Goal: Task Accomplishment & Management: Manage account settings

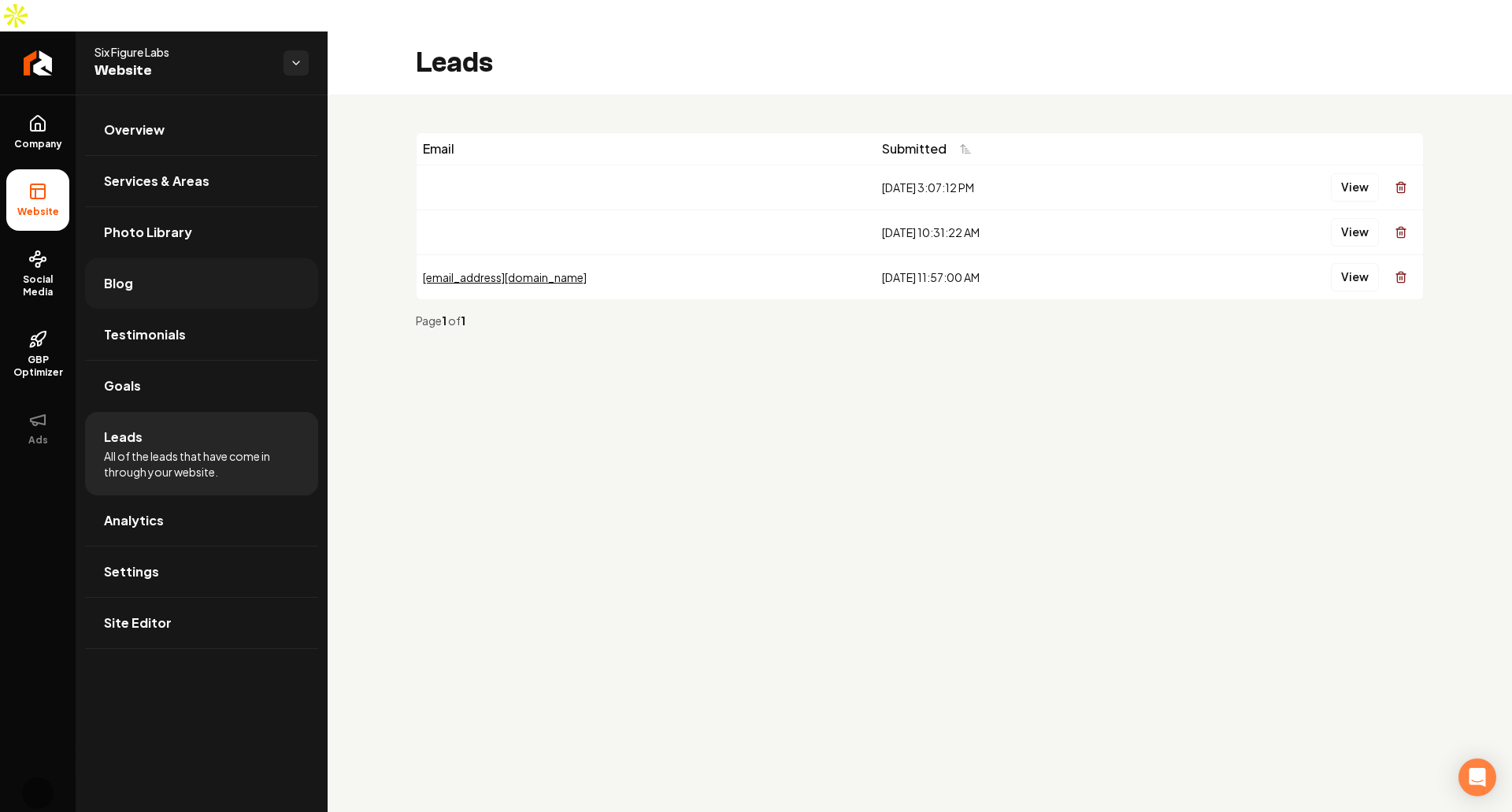
click at [134, 259] on link "Blog" at bounding box center [201, 283] width 233 height 51
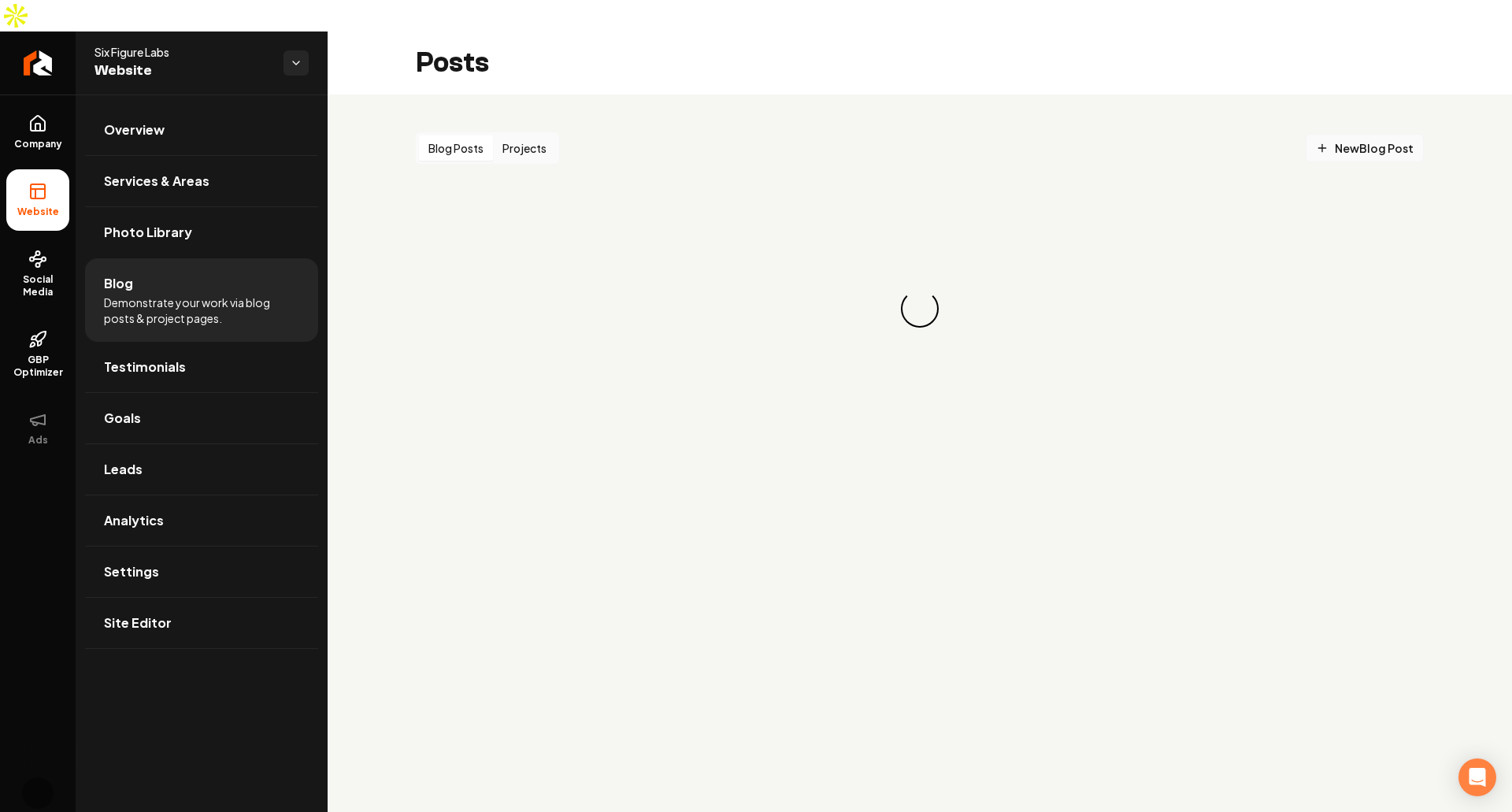
click at [1389, 141] on span "New Blog Post" at bounding box center [1364, 149] width 98 height 17
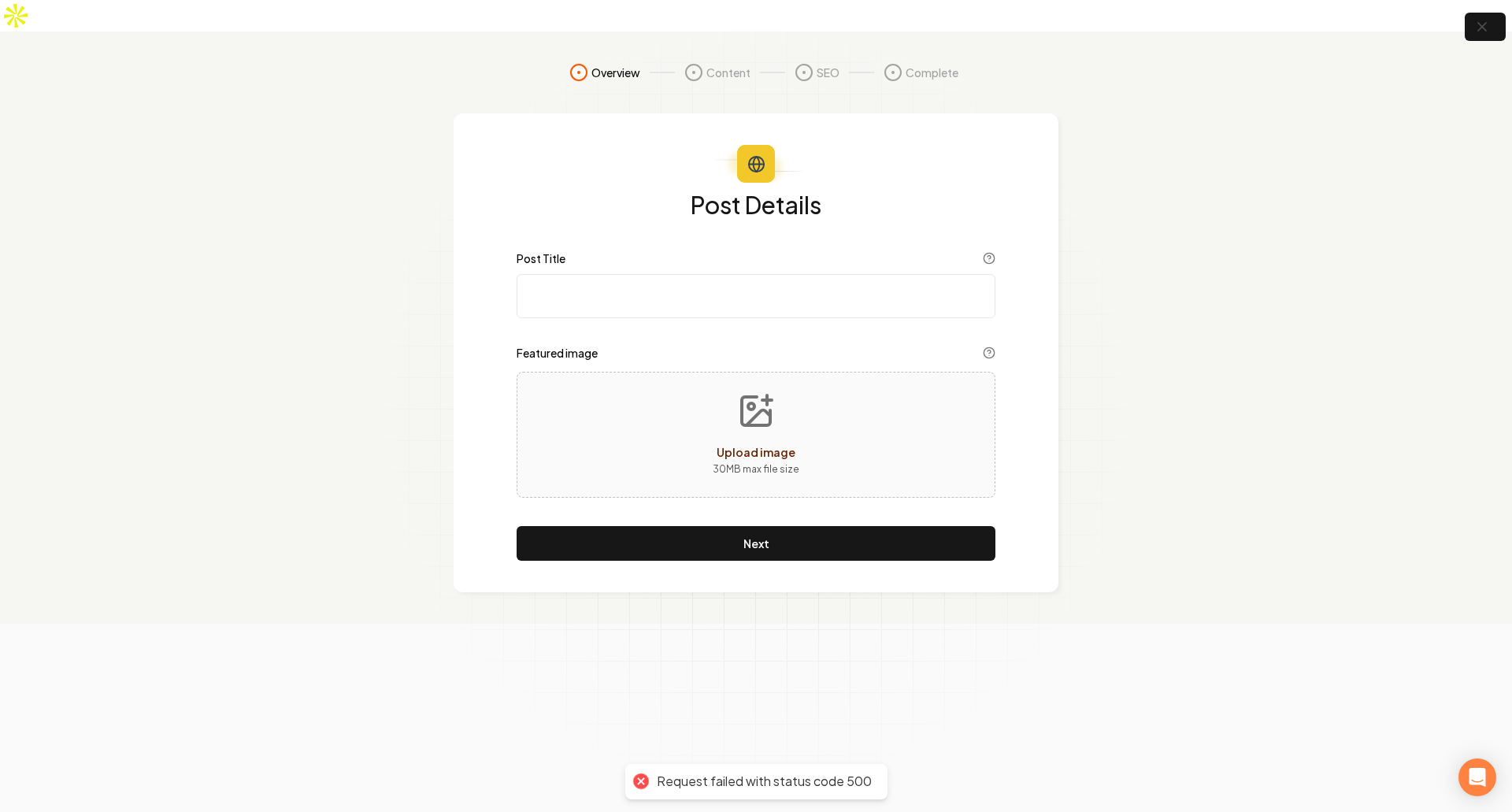
click at [713, 274] on input "Post Title" at bounding box center [755, 296] width 479 height 45
drag, startPoint x: 832, startPoint y: 426, endPoint x: 1183, endPoint y: 470, distance: 353.7
click at [1183, 470] on section "Overview Content SEO Complete Post Details Post Title title is required Feature…" at bounding box center [756, 328] width 1512 height 592
click at [815, 63] on div "SEO" at bounding box center [816, 72] width 45 height 19
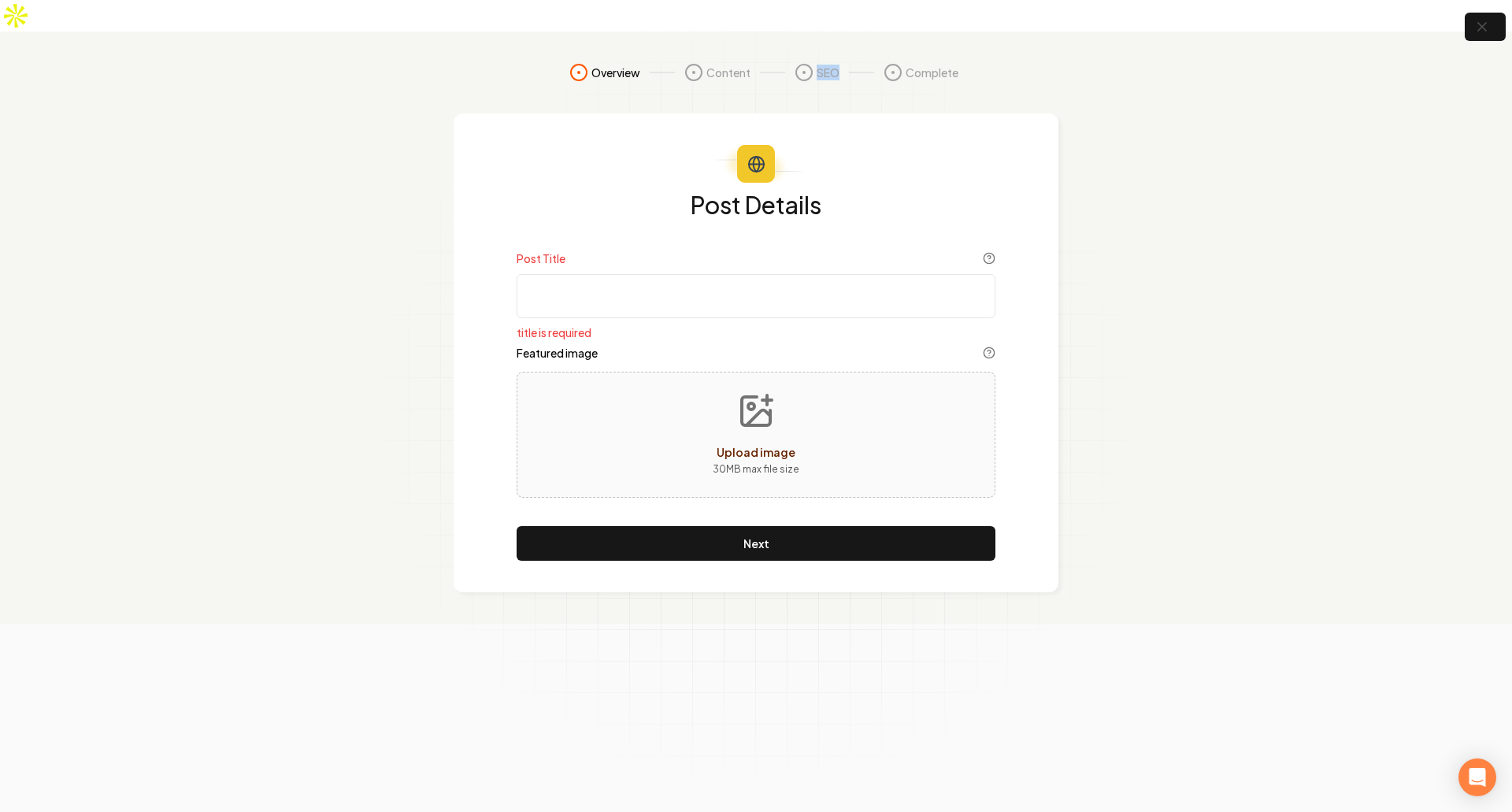
click at [815, 63] on div "SEO" at bounding box center [816, 72] width 45 height 19
click at [932, 64] on span "Complete" at bounding box center [931, 72] width 53 height 16
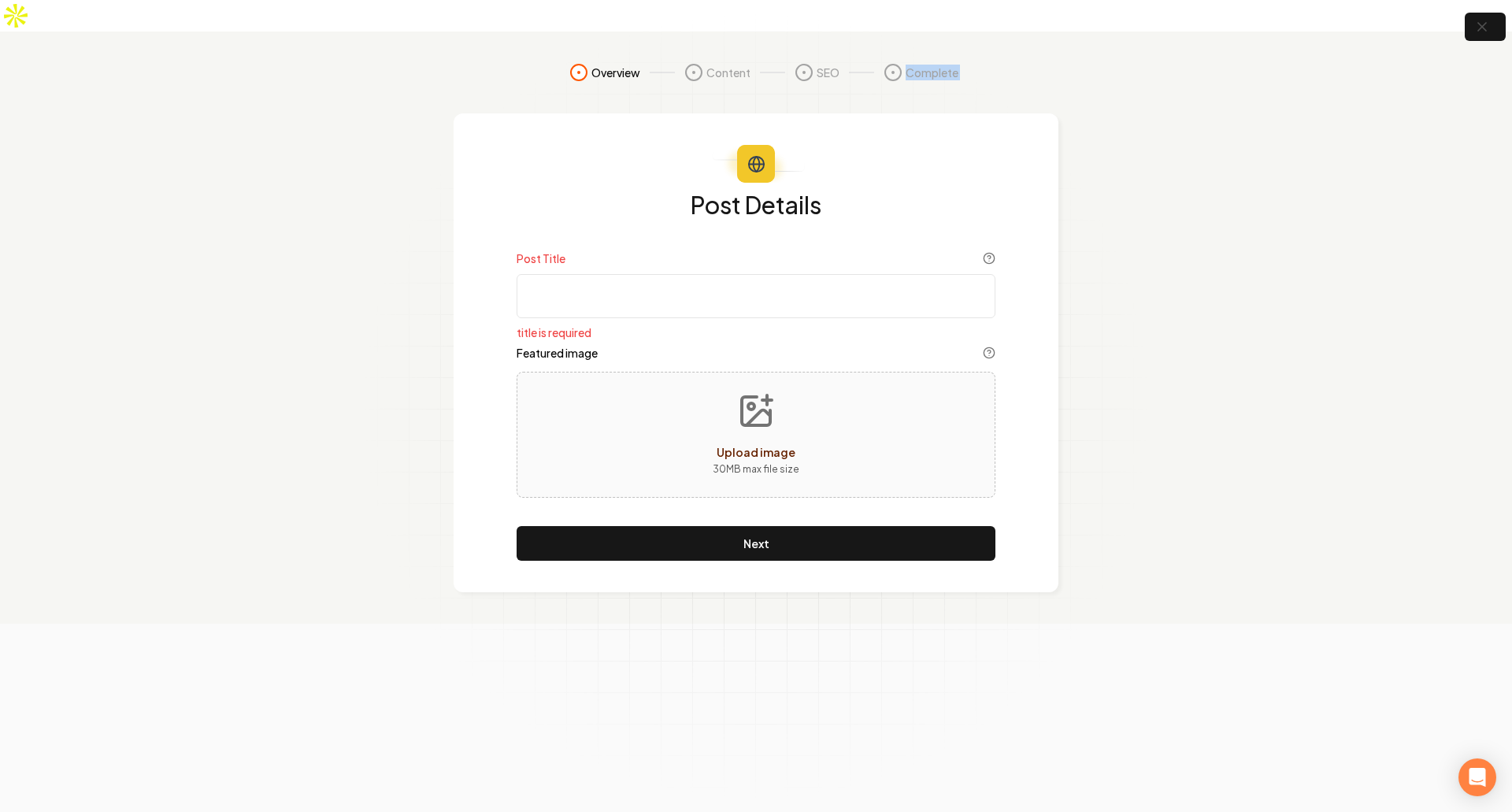
click at [1242, 120] on section "Overview Content SEO Complete Post Details Post Title title is required Feature…" at bounding box center [756, 328] width 1512 height 592
click at [301, 217] on section "Overview Content SEO Complete Post Details Post Title title is required Feature…" at bounding box center [756, 328] width 1512 height 592
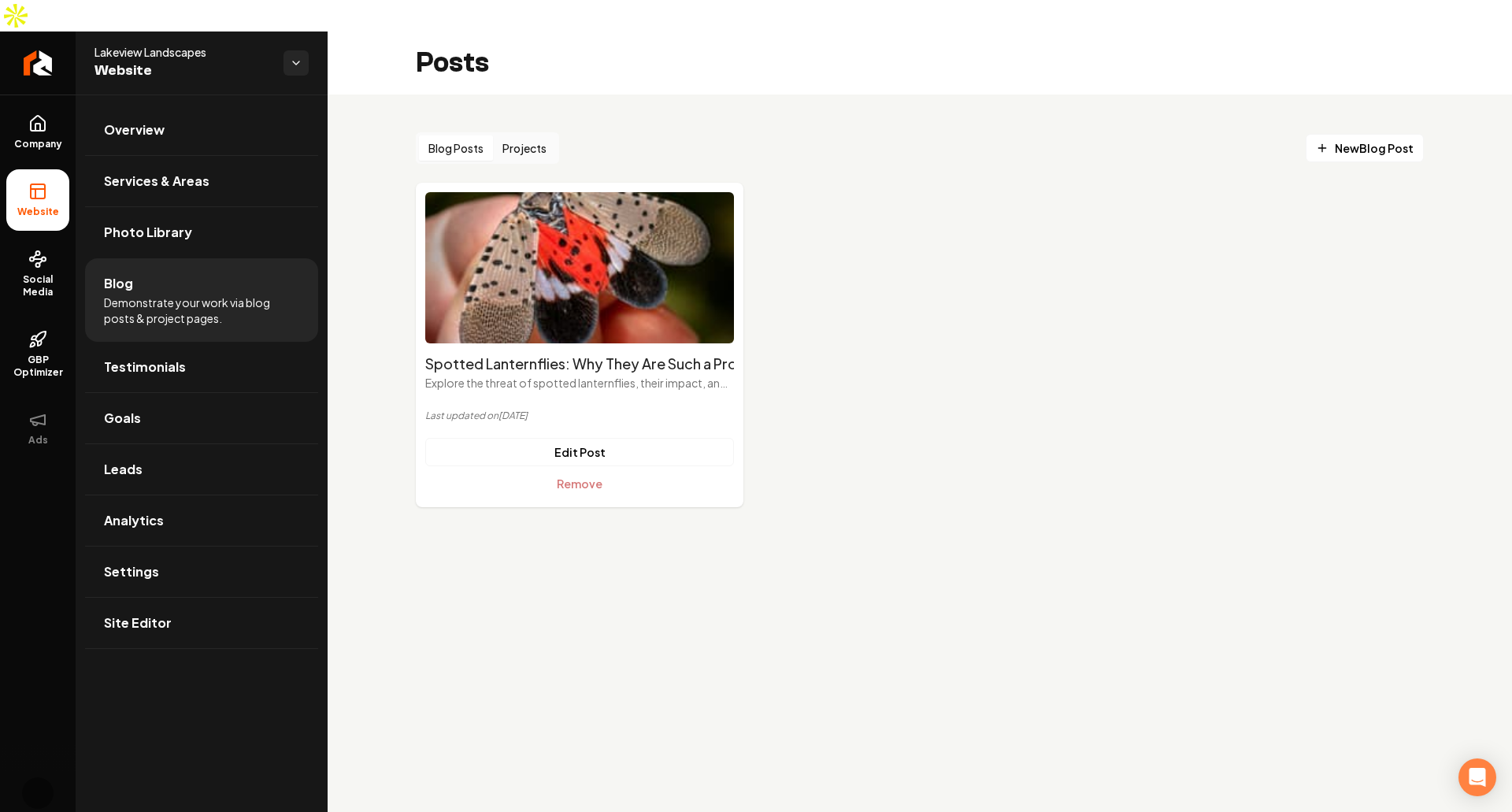
click at [878, 144] on div "Blog Posts Projects New Blog Post Spotted Lanternflies: Why They Are Such a Pro…" at bounding box center [920, 320] width 1009 height 374
click at [983, 309] on ul "Spotted Lanternflies: Why They Are Such a Problem. Explore the threat of spotte…" at bounding box center [920, 345] width 1009 height 325
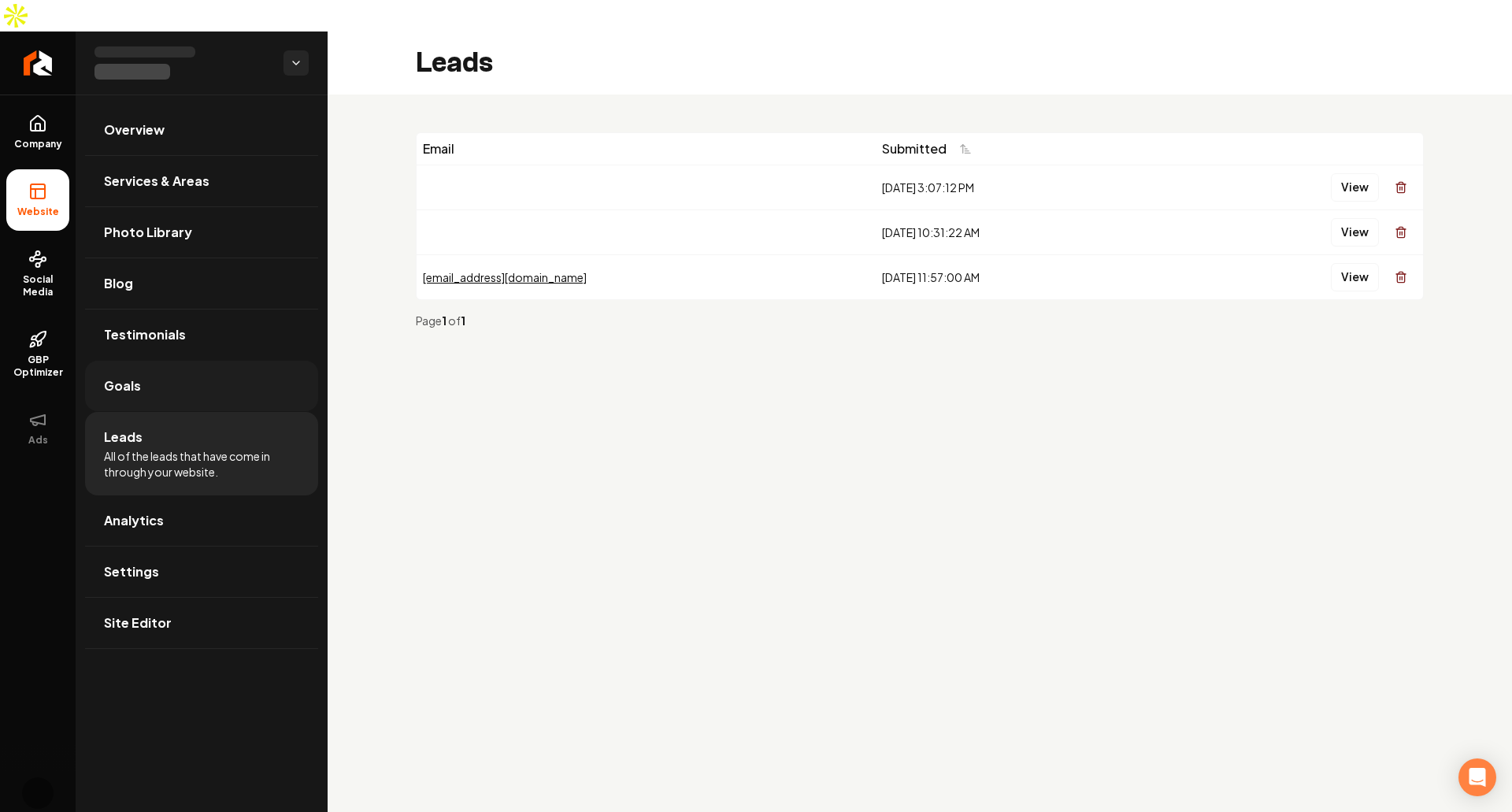
click at [227, 362] on link "Goals" at bounding box center [201, 385] width 233 height 51
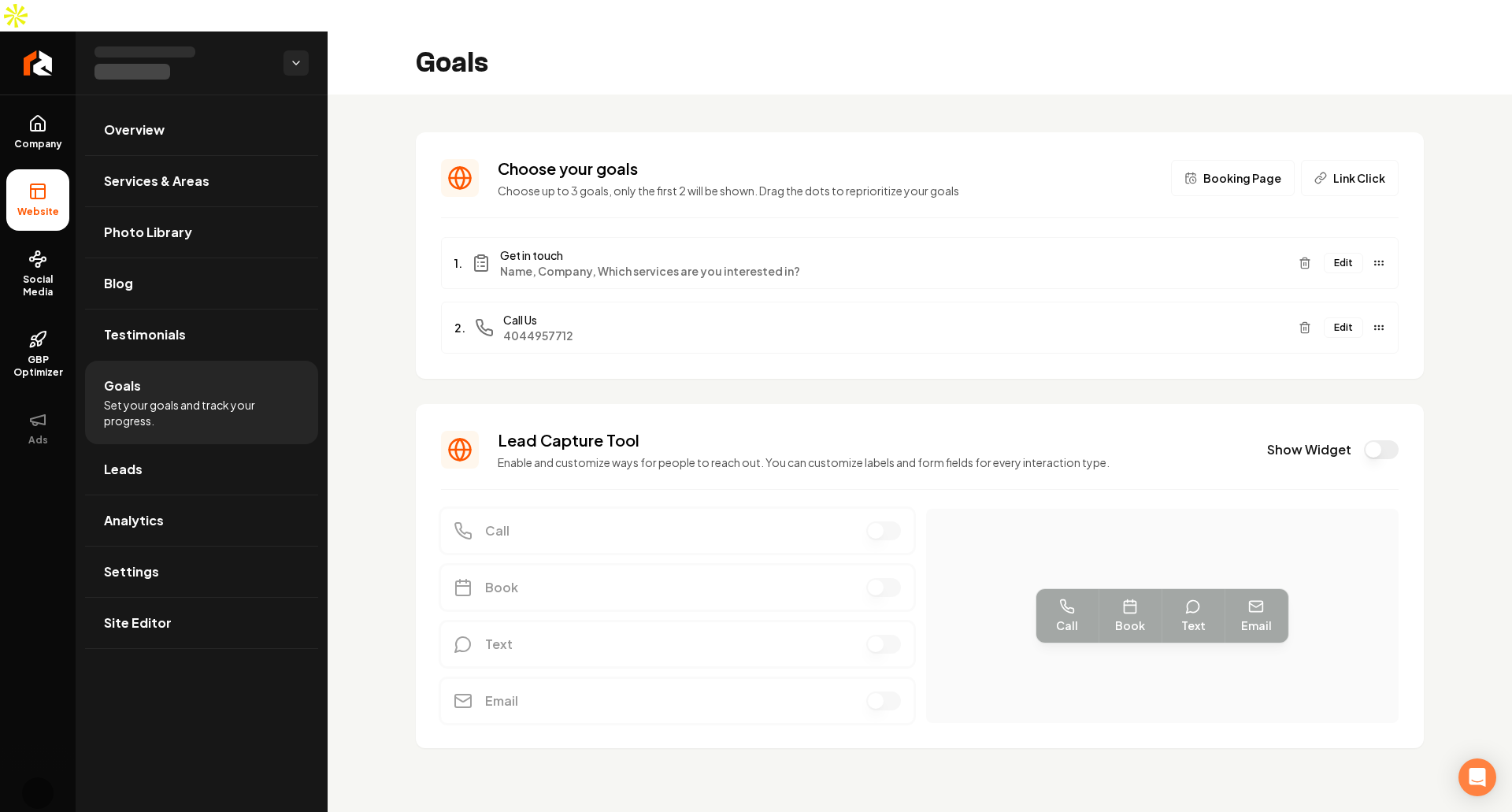
click at [1338, 253] on button "Edit" at bounding box center [1344, 262] width 40 height 21
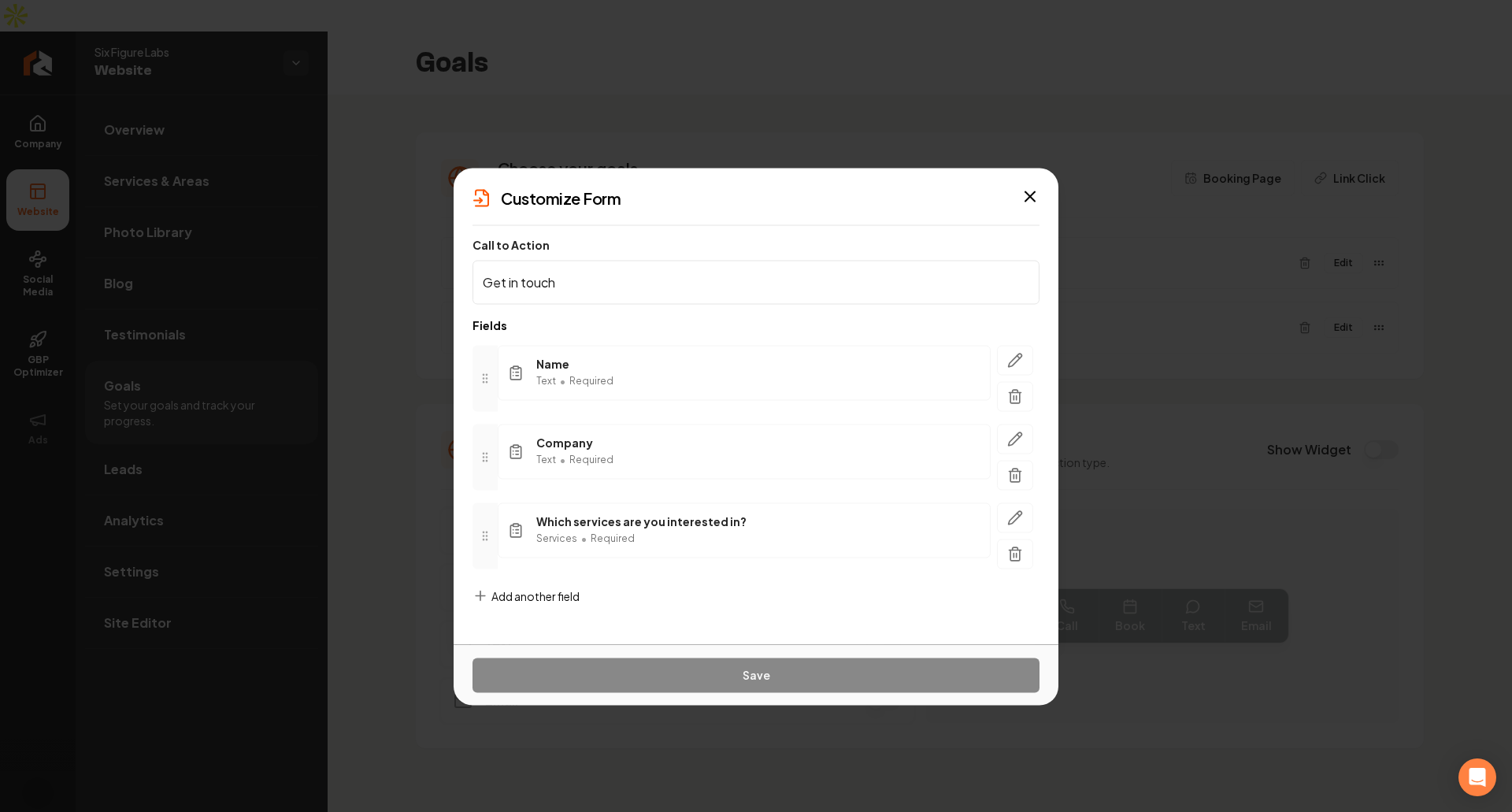
drag, startPoint x: 1028, startPoint y: 201, endPoint x: 764, endPoint y: 479, distance: 383.4
click at [764, 479] on div "Customize Form Call to Action Get in touch Fields Name Text • Required Company …" at bounding box center [756, 405] width 605 height 476
click at [1038, 553] on div at bounding box center [1015, 535] width 49 height 66
click at [1025, 554] on button "button" at bounding box center [1015, 554] width 37 height 30
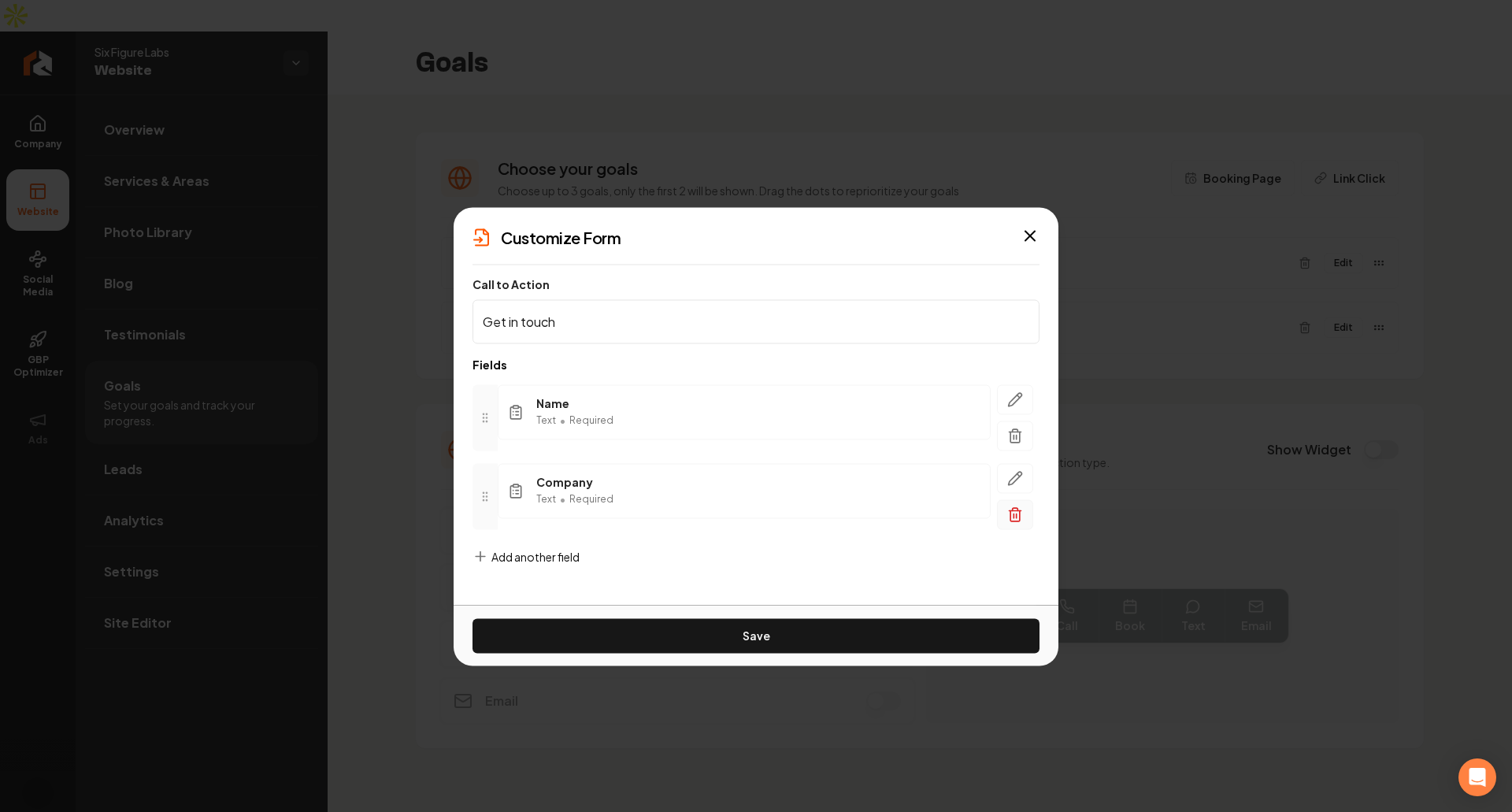
click at [999, 511] on button "button" at bounding box center [1015, 514] width 37 height 30
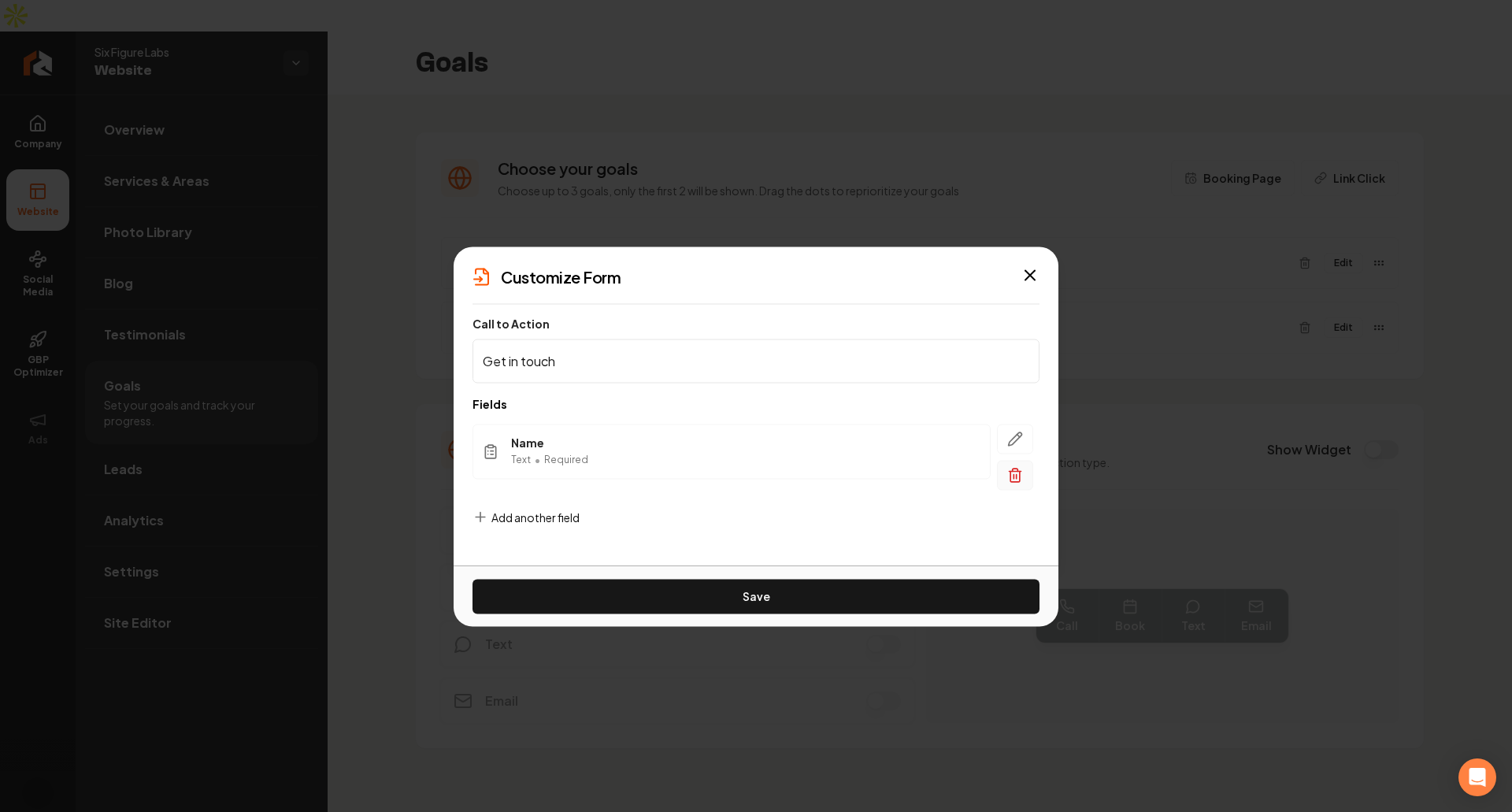
click at [1020, 477] on icon "button" at bounding box center [1016, 475] width 10 height 10
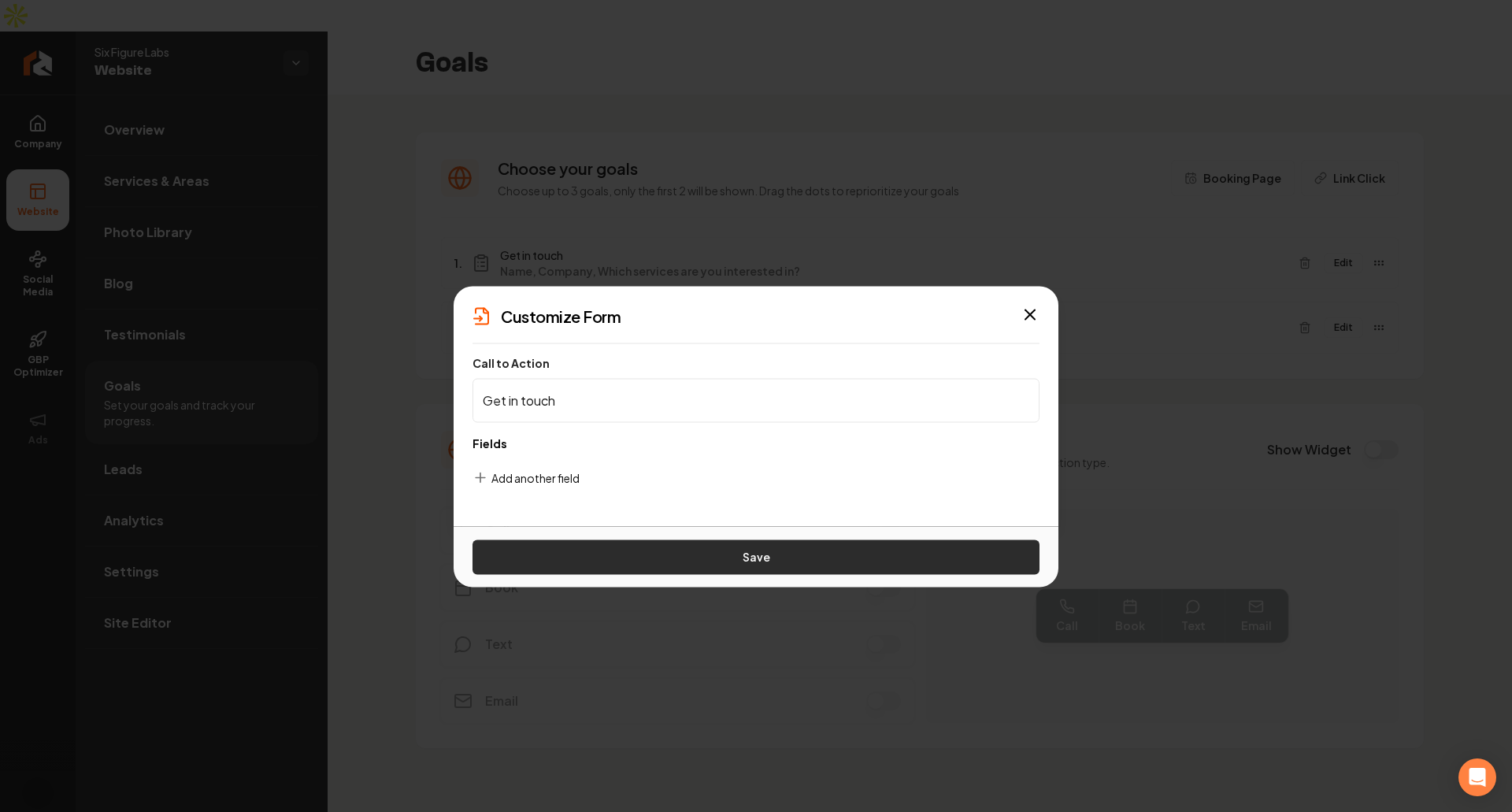
click at [881, 565] on button "Save" at bounding box center [756, 557] width 567 height 35
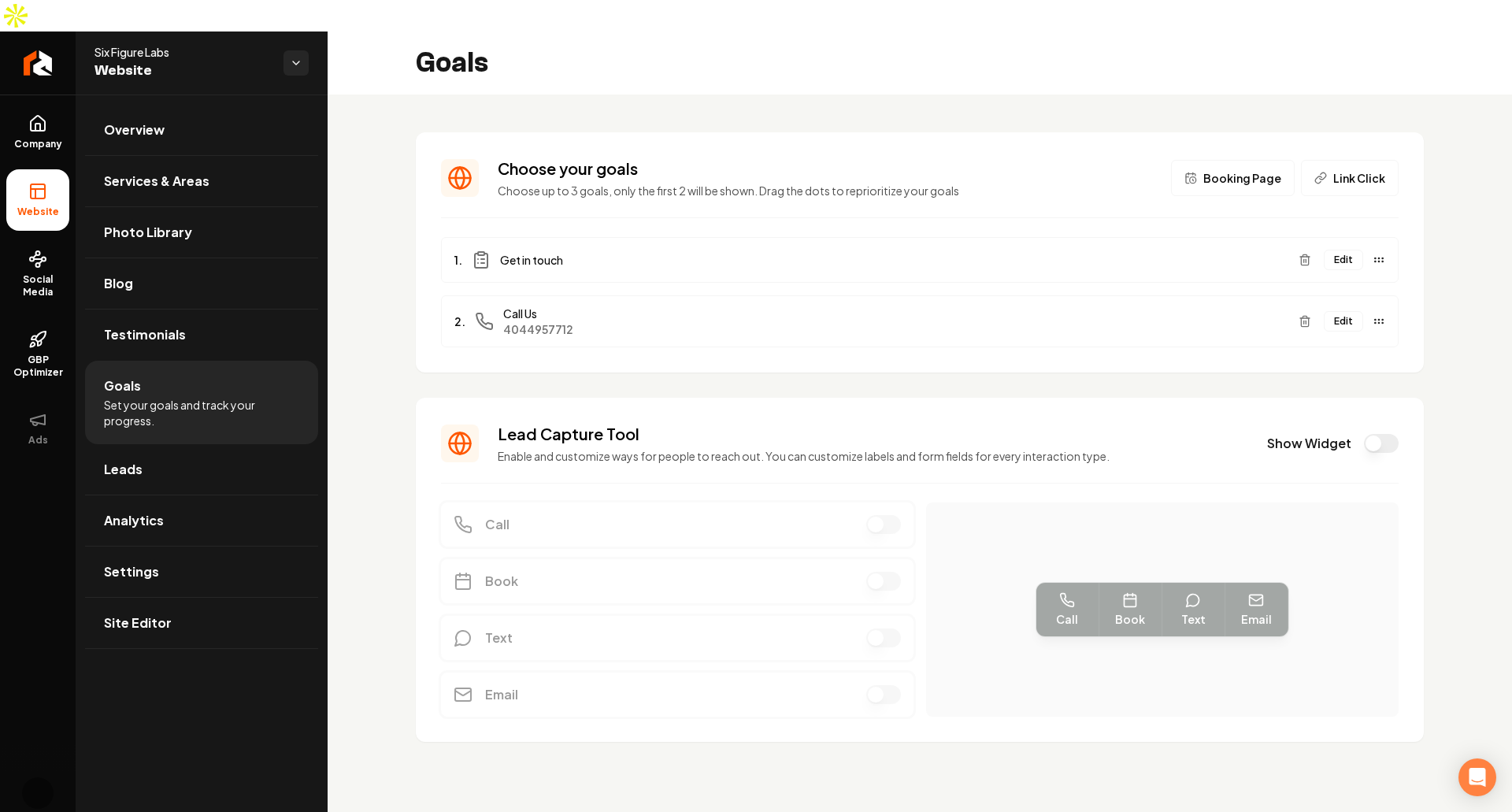
click at [1347, 251] on ul "1. Get in touch Edit 2. Call Us 4044957712 Edit" at bounding box center [919, 291] width 958 height 110
click at [1348, 250] on button "Edit" at bounding box center [1344, 259] width 40 height 21
click at [1307, 248] on button "Main content area" at bounding box center [1305, 259] width 25 height 25
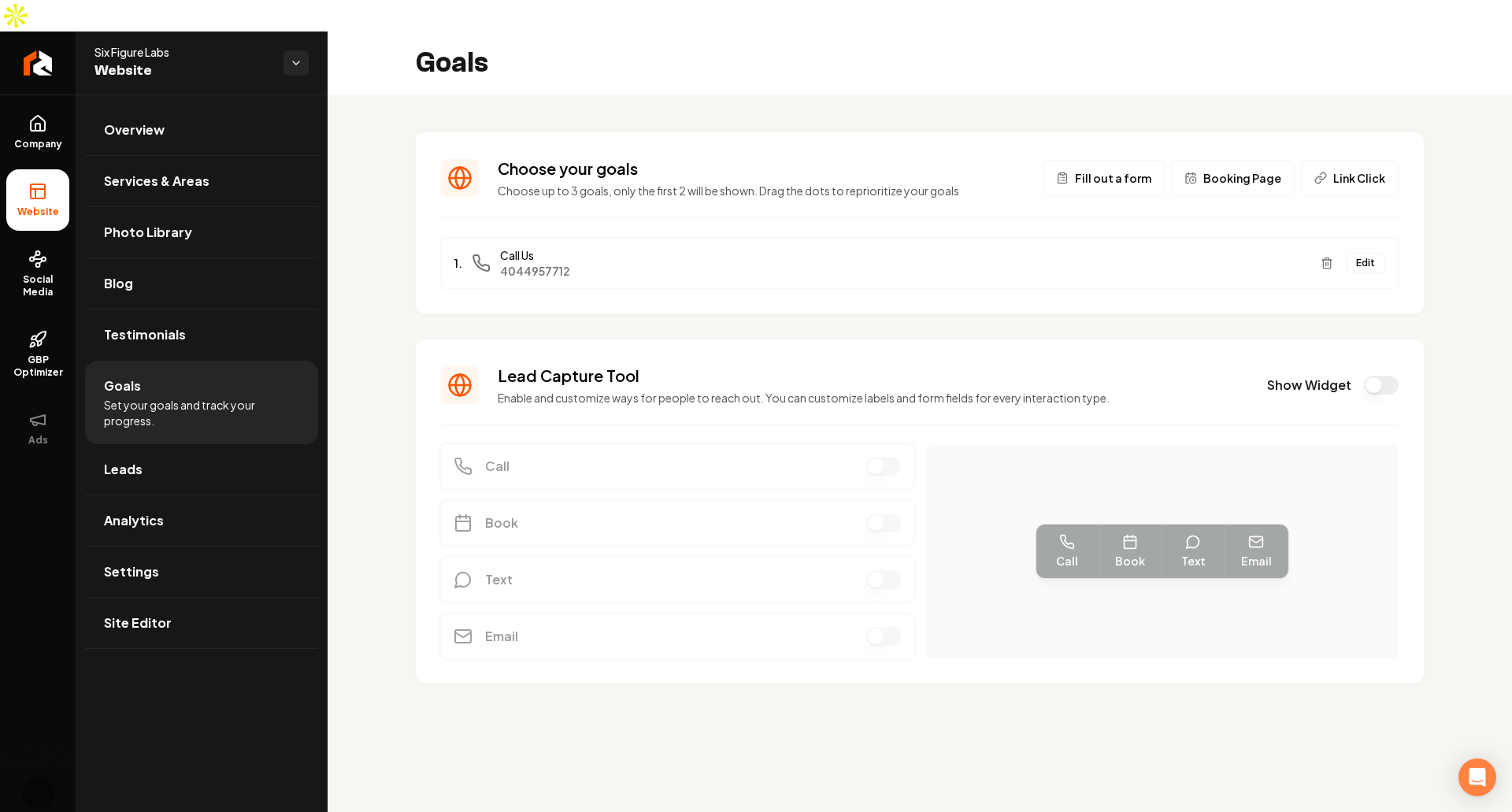
drag, startPoint x: 1197, startPoint y: 142, endPoint x: 1111, endPoint y: 152, distance: 86.6
click at [1111, 159] on div "Fill out a form Booking Page Link Click" at bounding box center [1221, 177] width 356 height 37
click at [1111, 170] on span "Fill out a form" at bounding box center [1113, 178] width 76 height 16
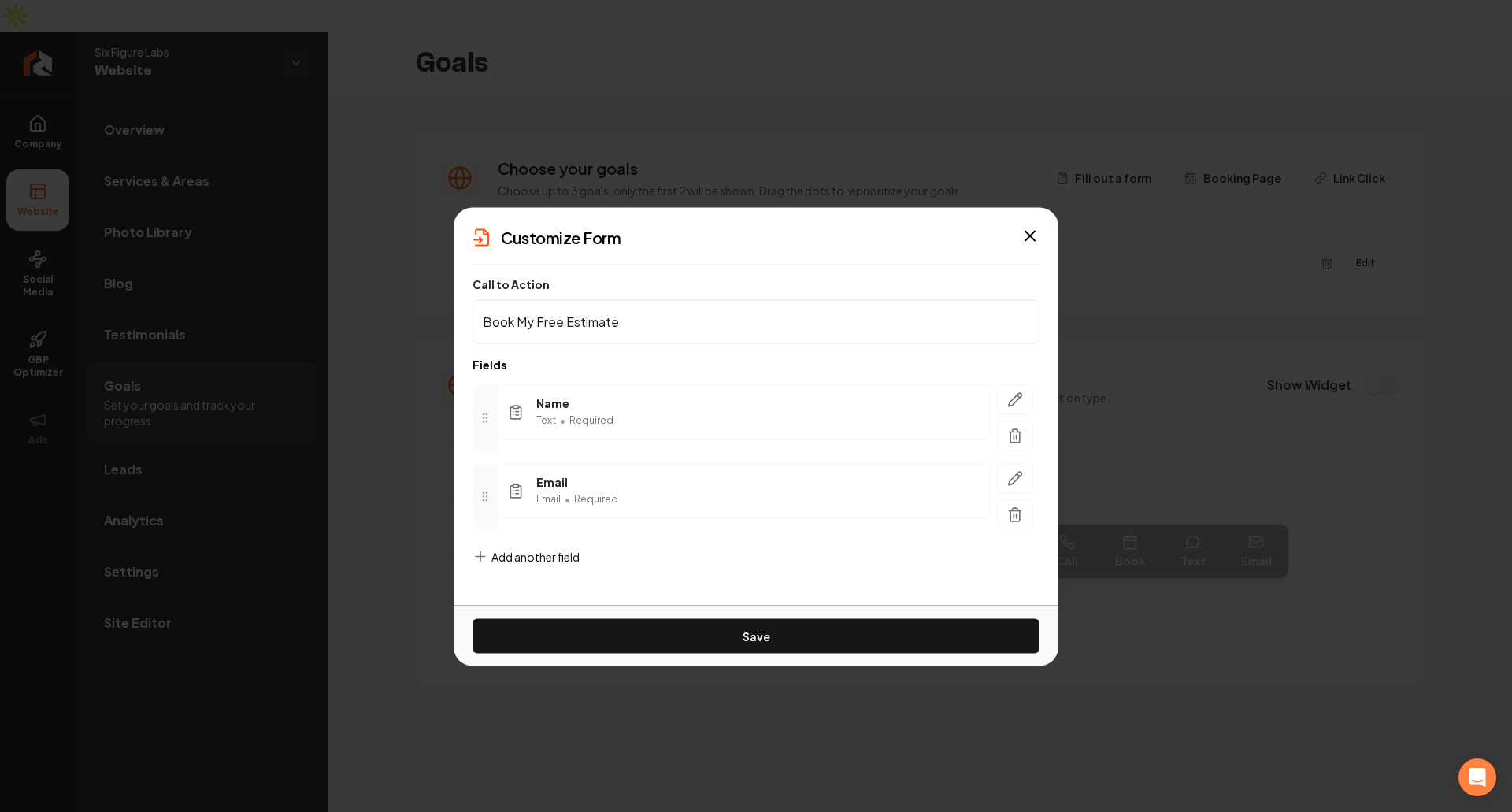
click at [657, 570] on form "Call to Action Book My Free Estimate Fields Name Text • Required Email Email • …" at bounding box center [756, 433] width 567 height 312
click at [502, 560] on span "Add another field" at bounding box center [535, 556] width 88 height 16
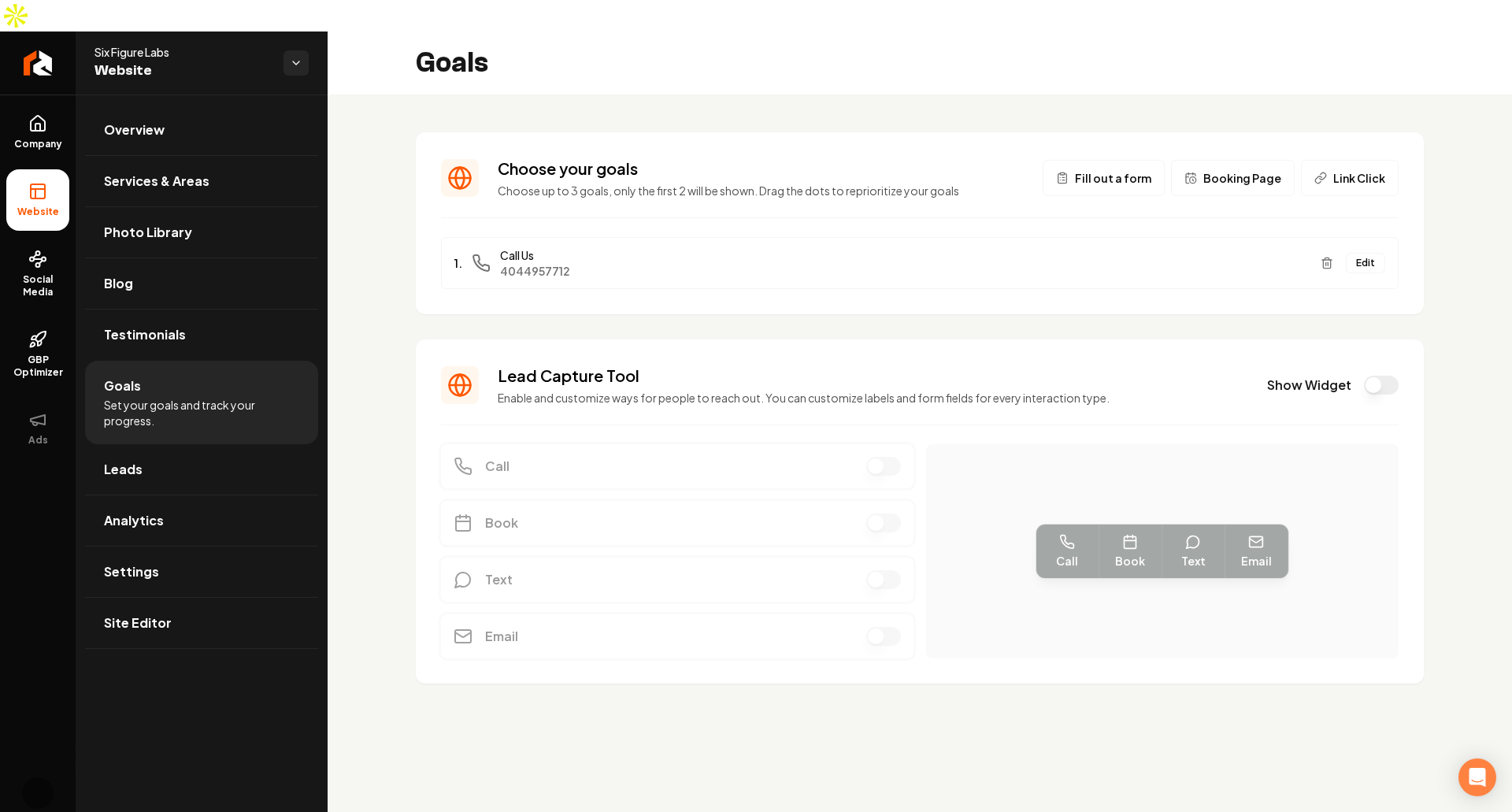
click at [1124, 170] on span "Fill out a form" at bounding box center [1113, 178] width 76 height 16
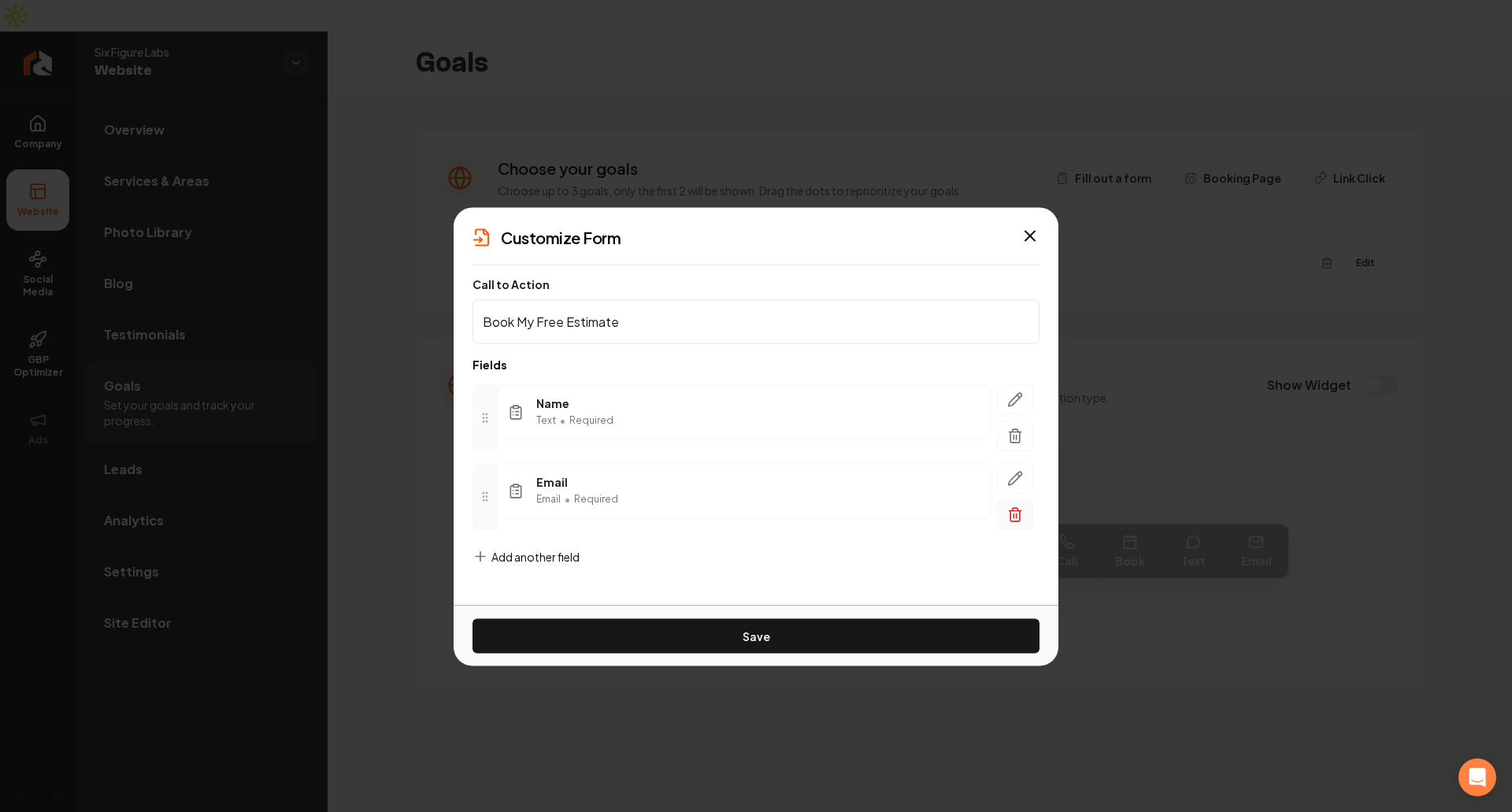
click at [1012, 512] on icon "button" at bounding box center [1016, 515] width 10 height 10
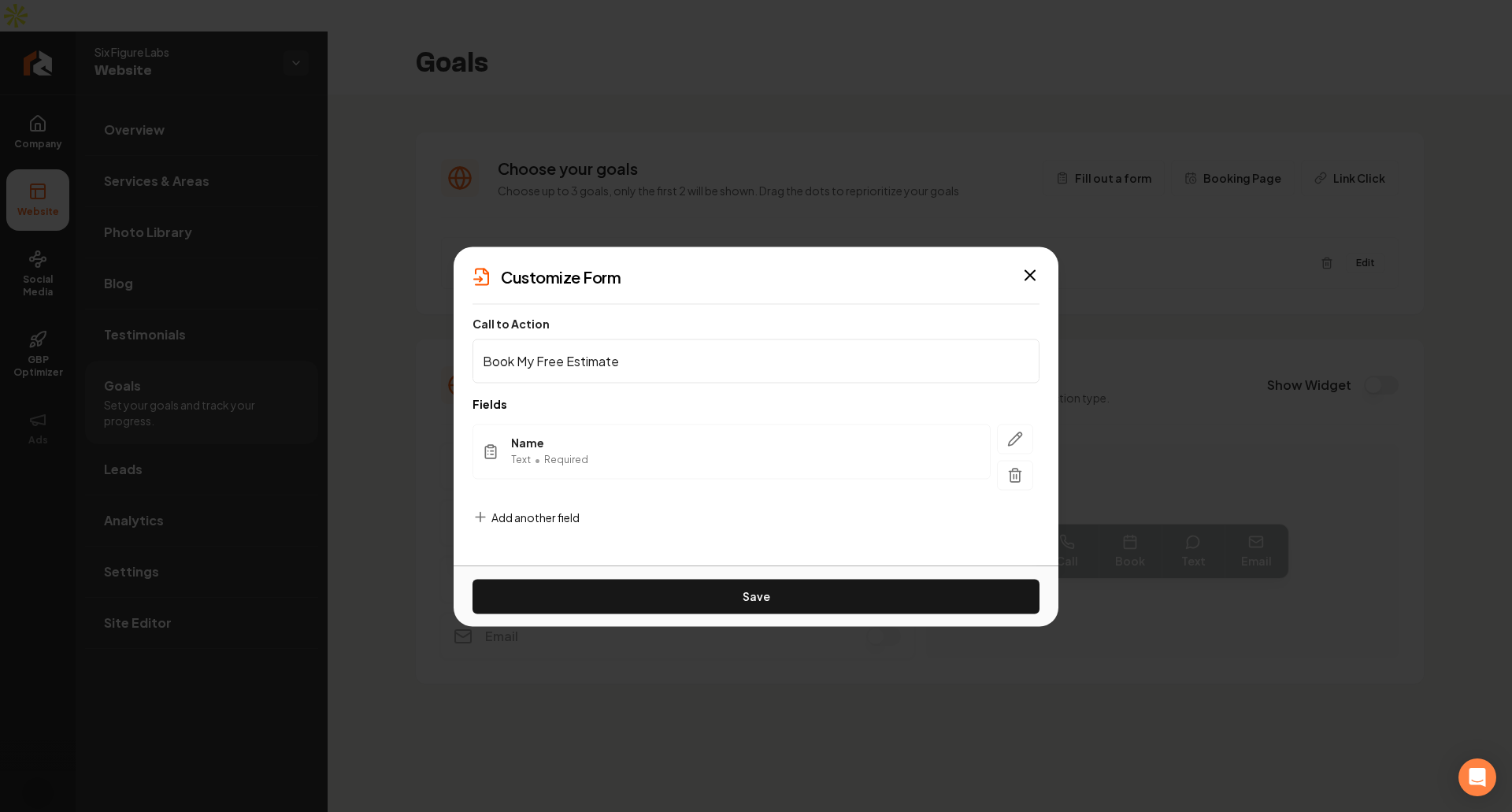
click at [489, 510] on div "Add another field" at bounding box center [526, 529] width 107 height 41
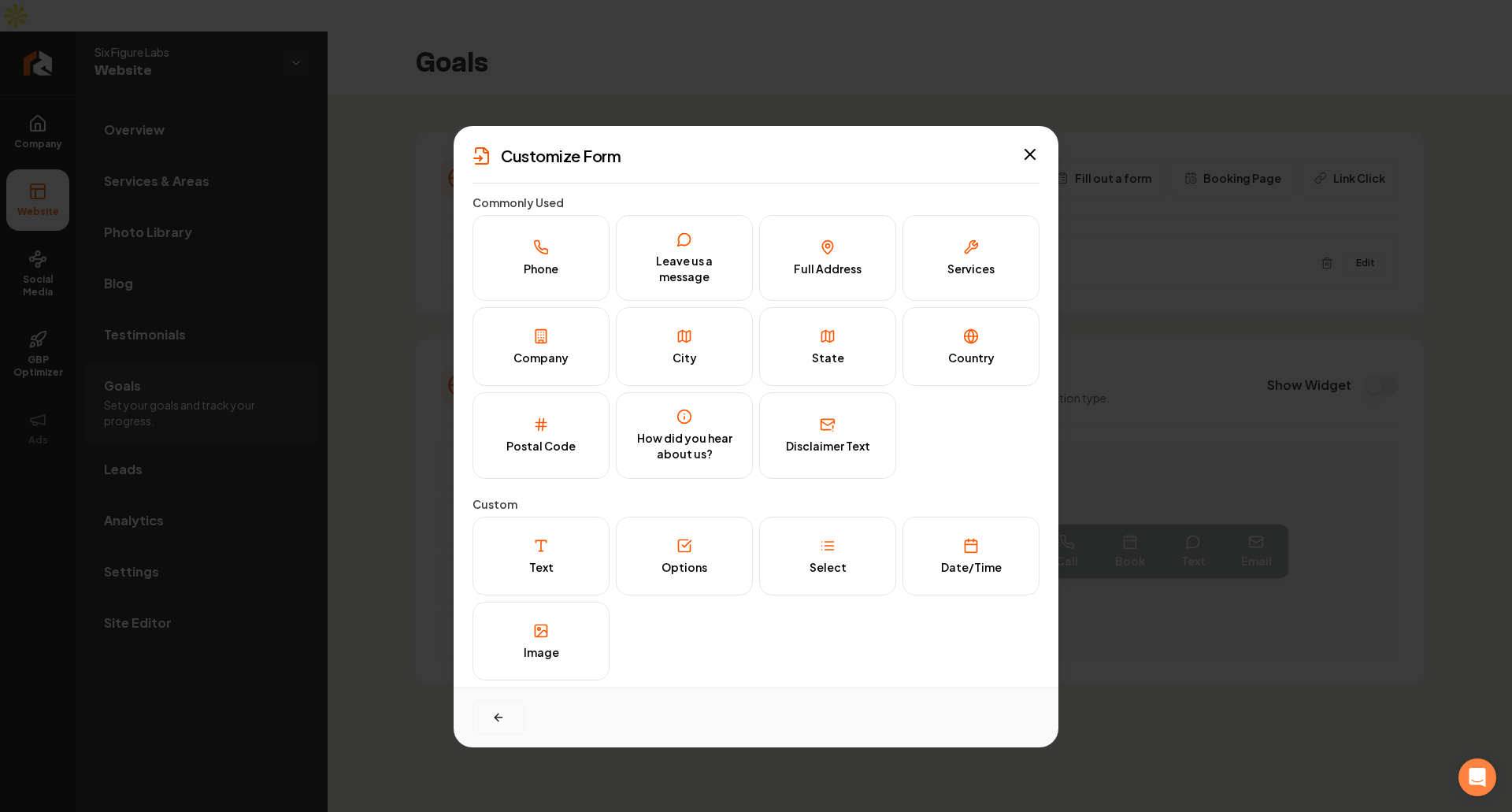
click at [489, 704] on button "button" at bounding box center [498, 717] width 52 height 35
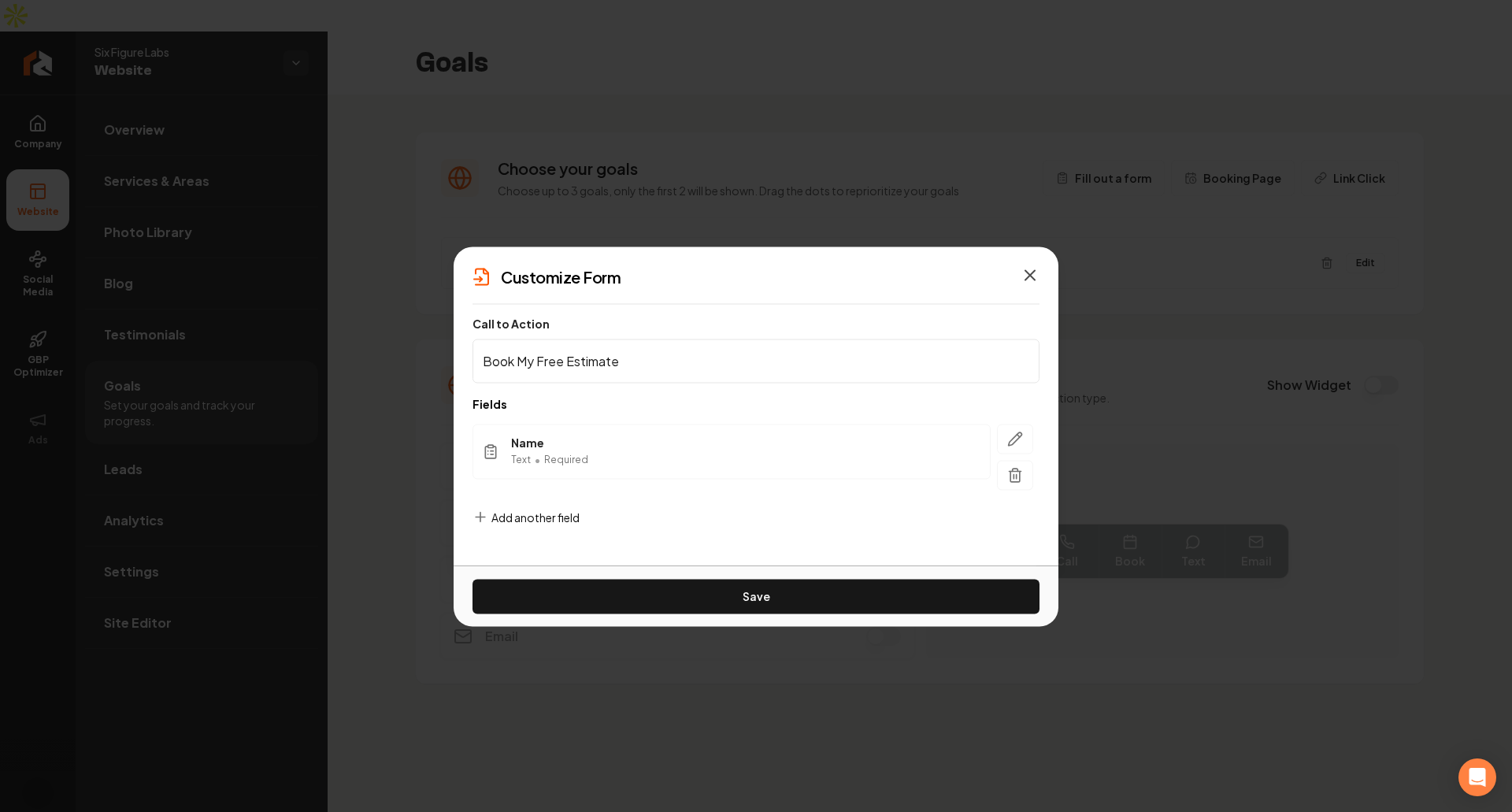
click at [1031, 270] on icon "button" at bounding box center [1029, 274] width 19 height 19
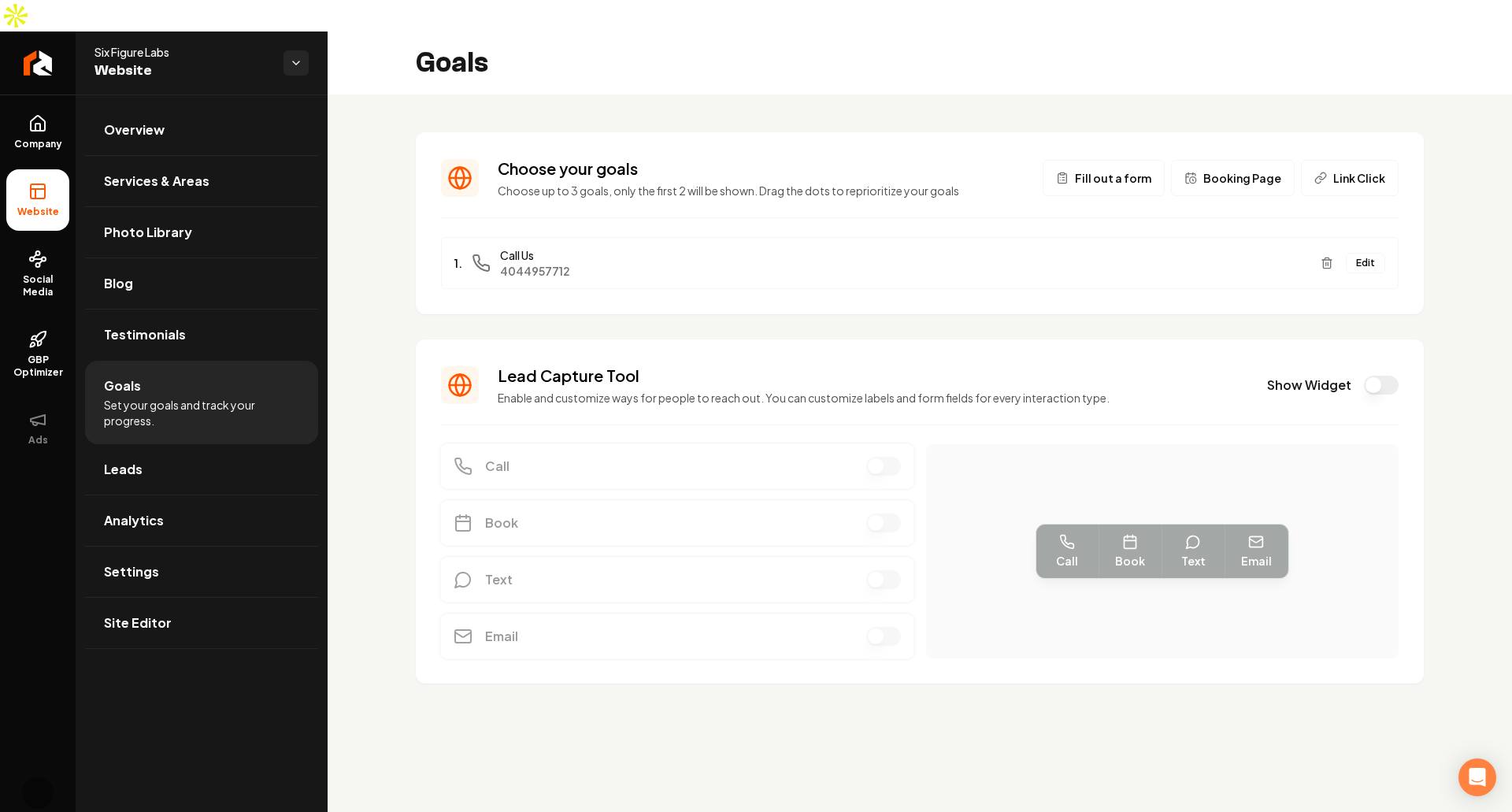
click at [1139, 159] on button "Fill out a form" at bounding box center [1104, 177] width 122 height 37
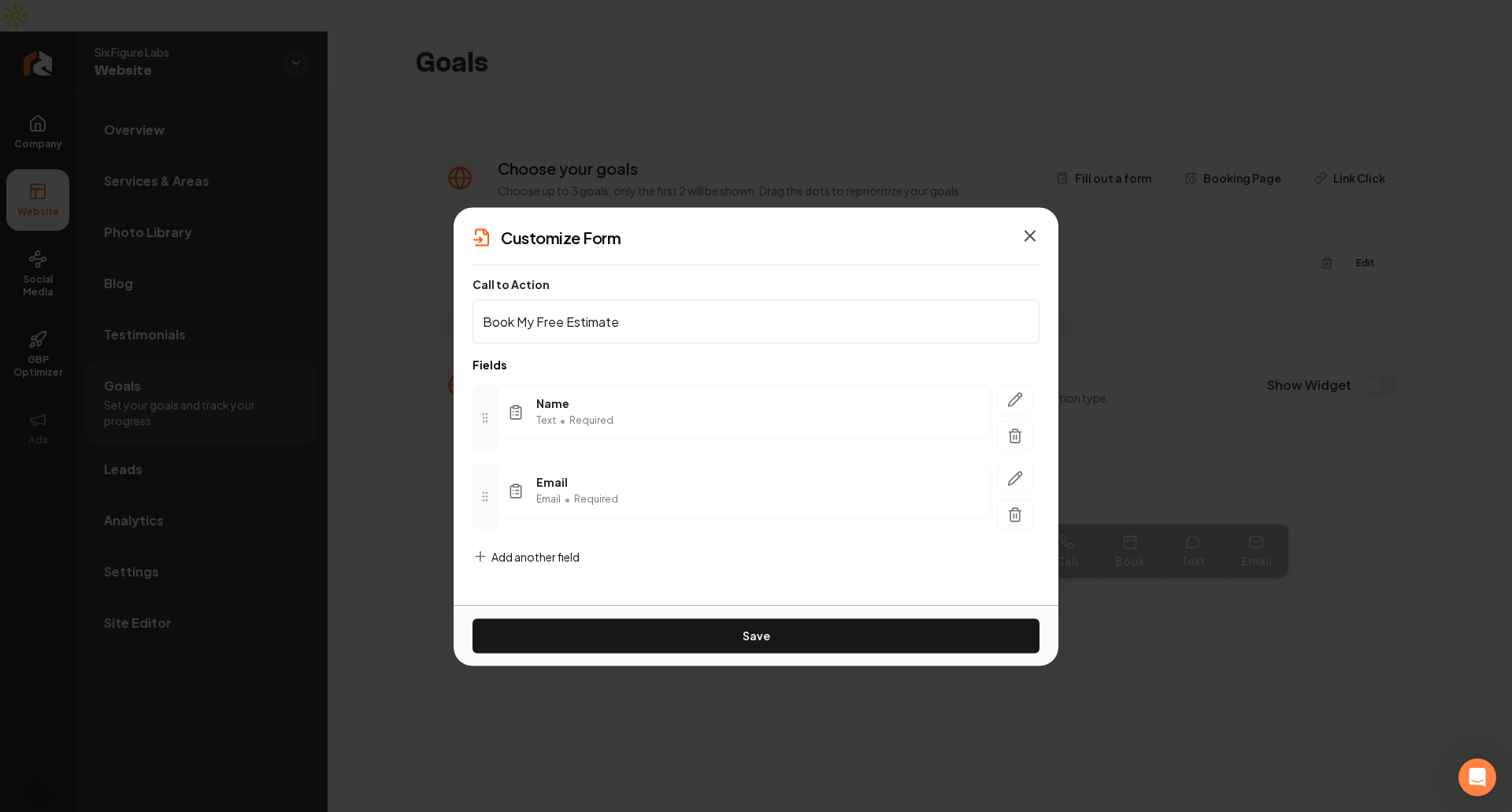
click at [1030, 240] on icon "button" at bounding box center [1029, 235] width 19 height 19
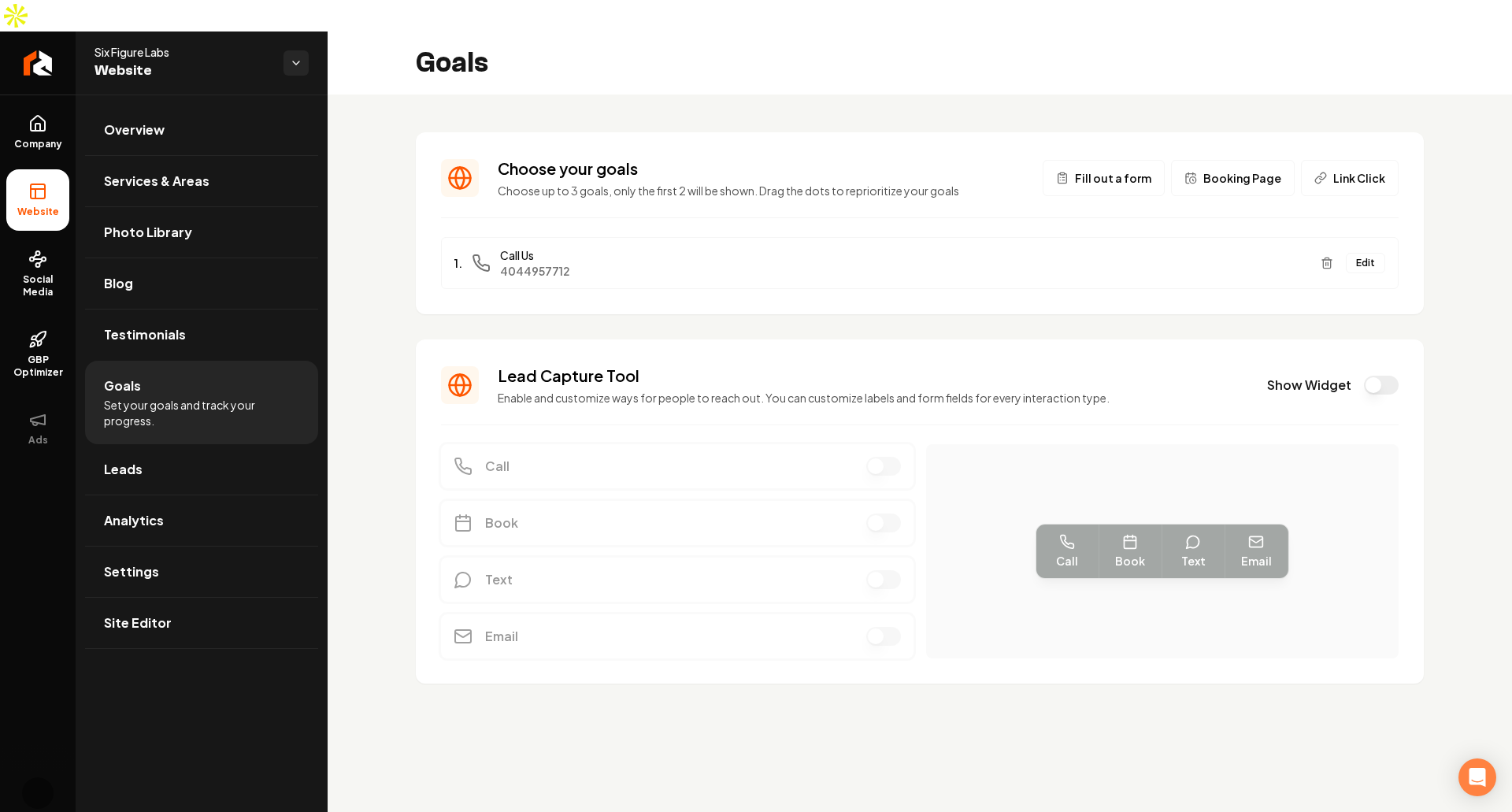
click at [811, 340] on section "Lead Capture Tool Enable and customize ways for people to reach out. You can cu…" at bounding box center [920, 511] width 1009 height 344
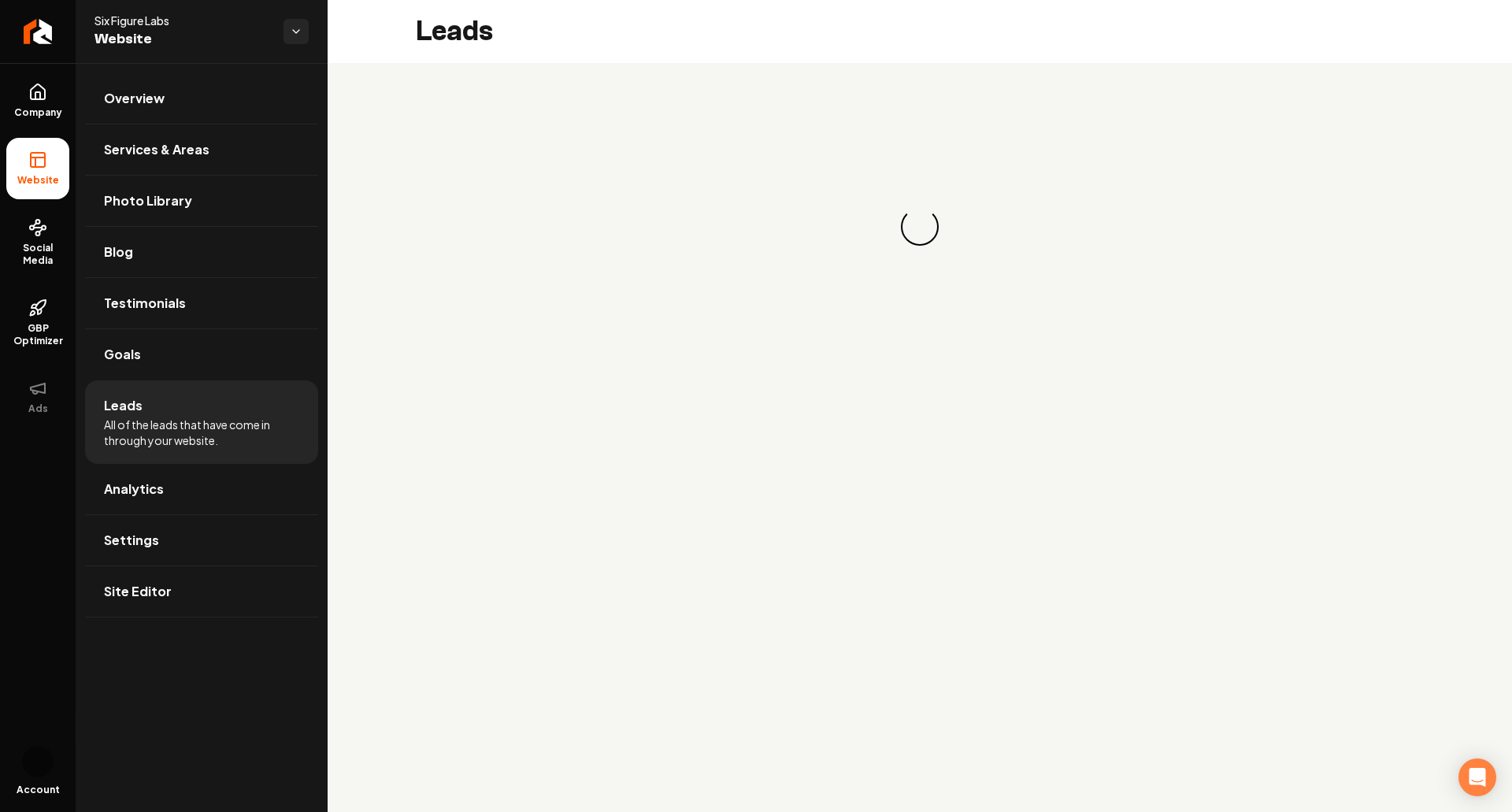
click at [144, 33] on span "Website" at bounding box center [182, 40] width 176 height 22
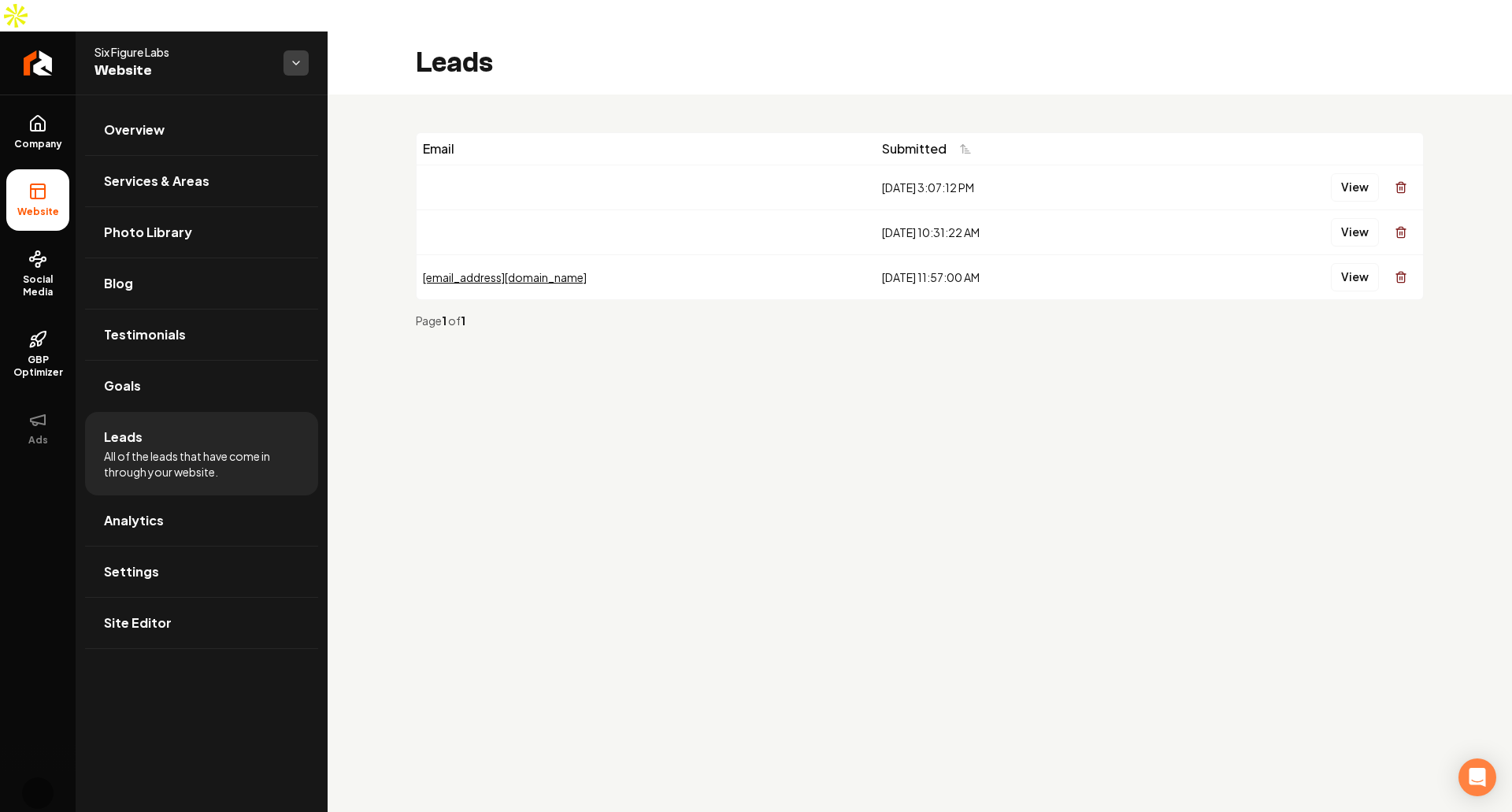
click at [301, 36] on html "Company Website Social Media GBP Optimizer Ads Account Six Figure Labs Website …" at bounding box center [756, 406] width 1512 height 812
click at [405, 57] on span "[PERSON_NAME]'s Wild West" at bounding box center [400, 53] width 151 height 16
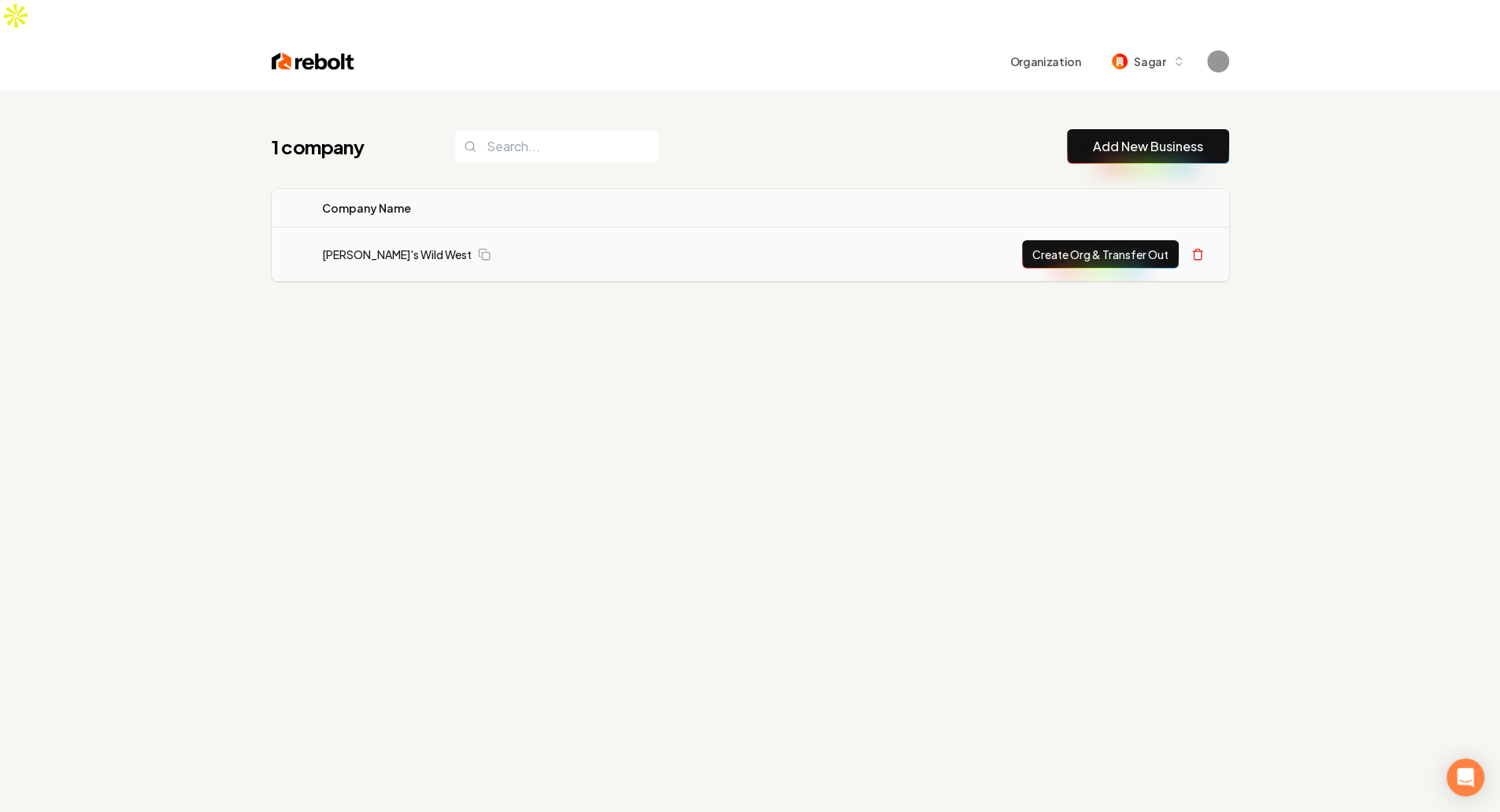
click at [340, 228] on td "Mitch's Wild West" at bounding box center [524, 254] width 431 height 54
click at [342, 247] on link "Mitch's Wild West" at bounding box center [396, 254] width 150 height 16
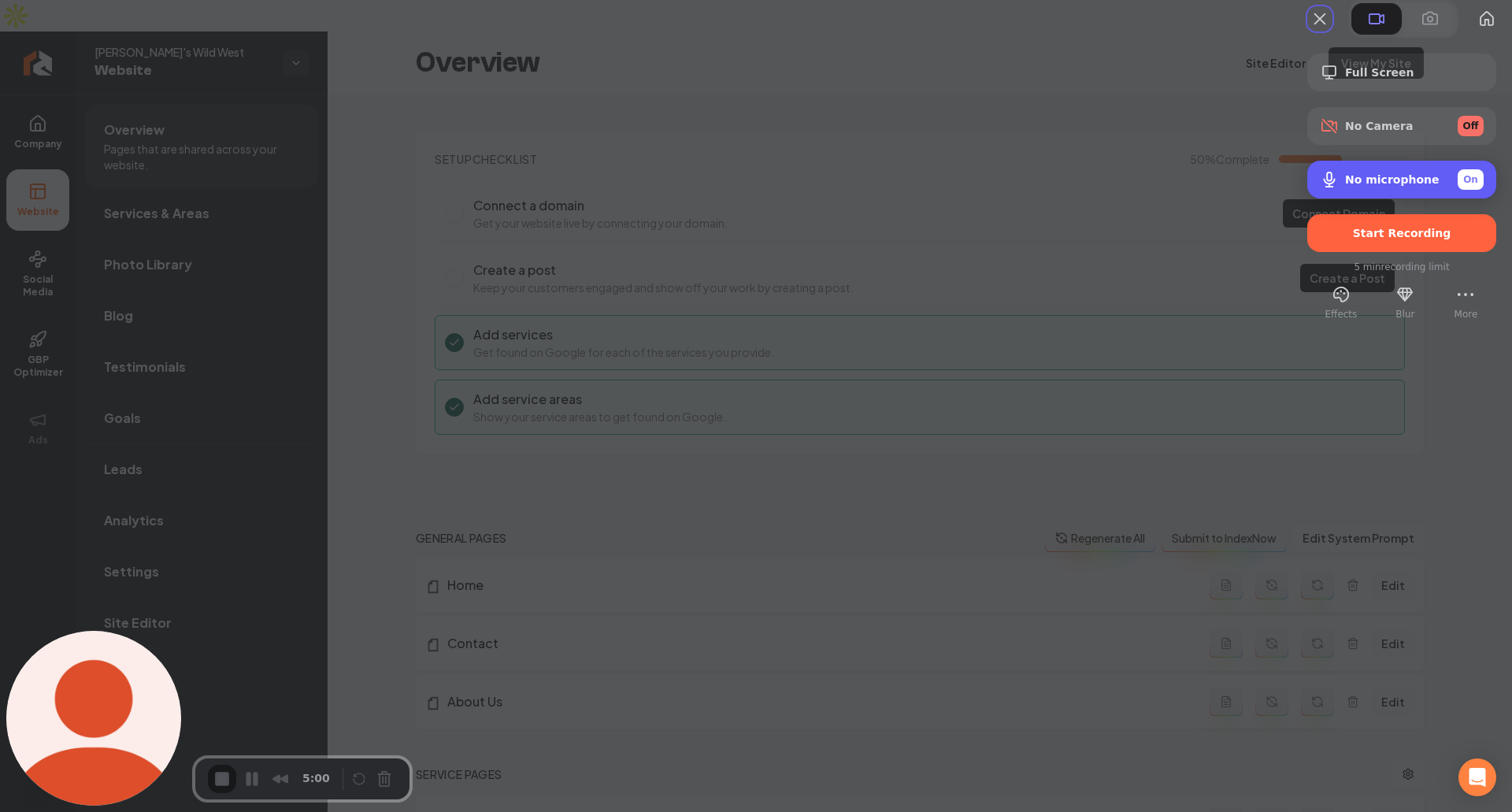
click at [1401, 186] on span "No microphone" at bounding box center [1392, 179] width 94 height 13
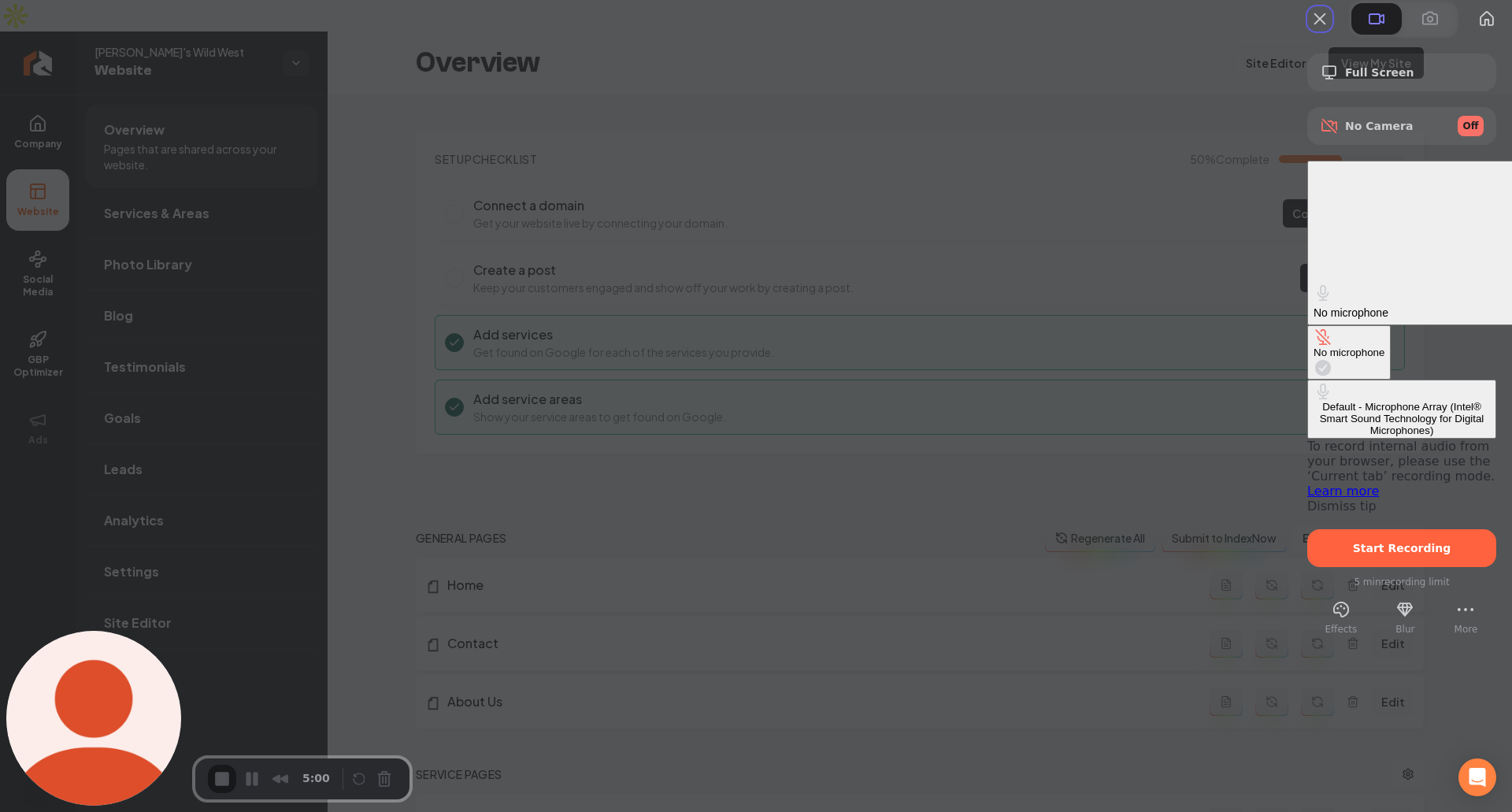
click at [1500, 302] on div "On" at bounding box center [1537, 312] width 26 height 21
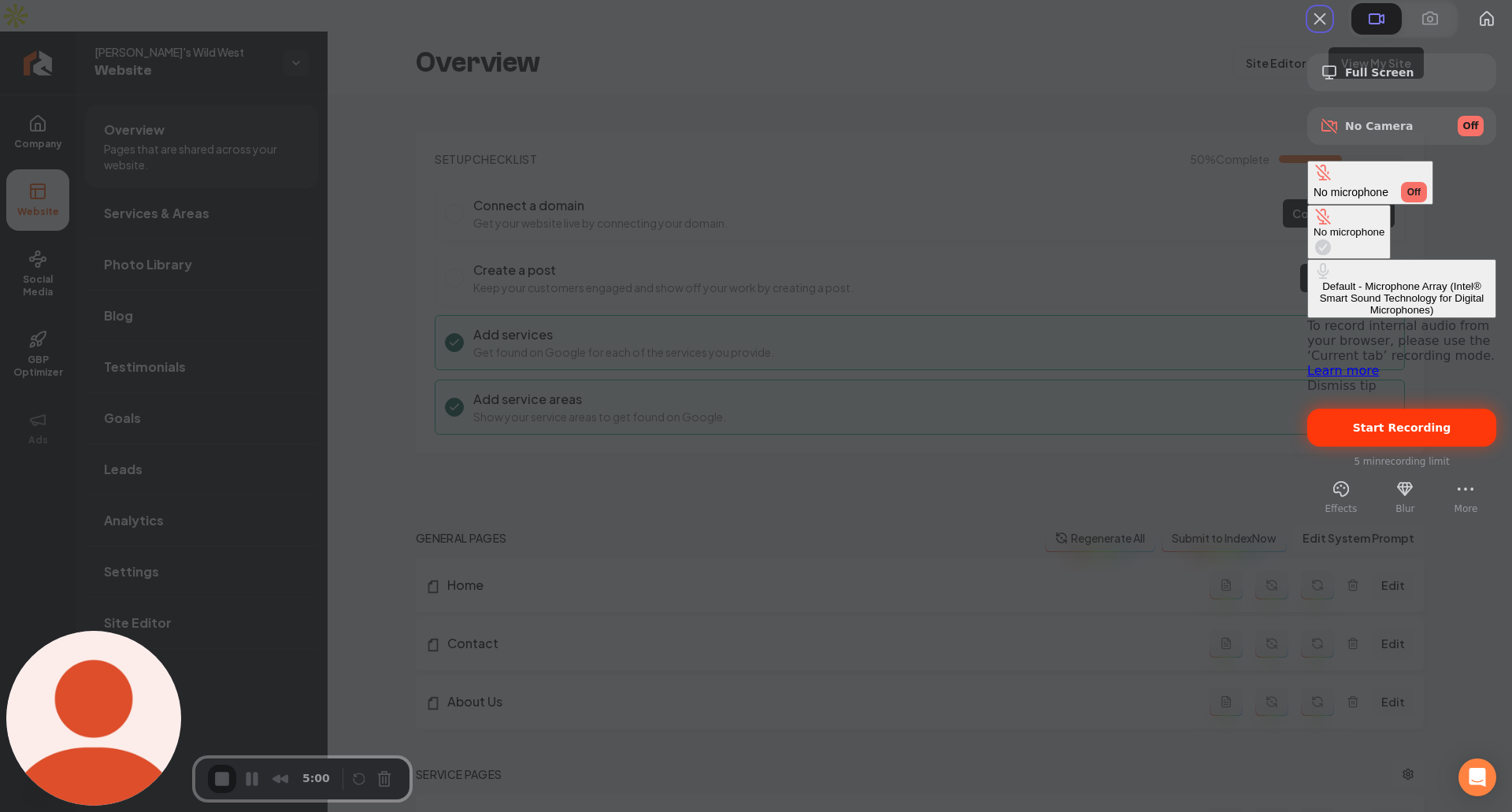
click at [1396, 421] on span "Start Recording" at bounding box center [1402, 427] width 98 height 13
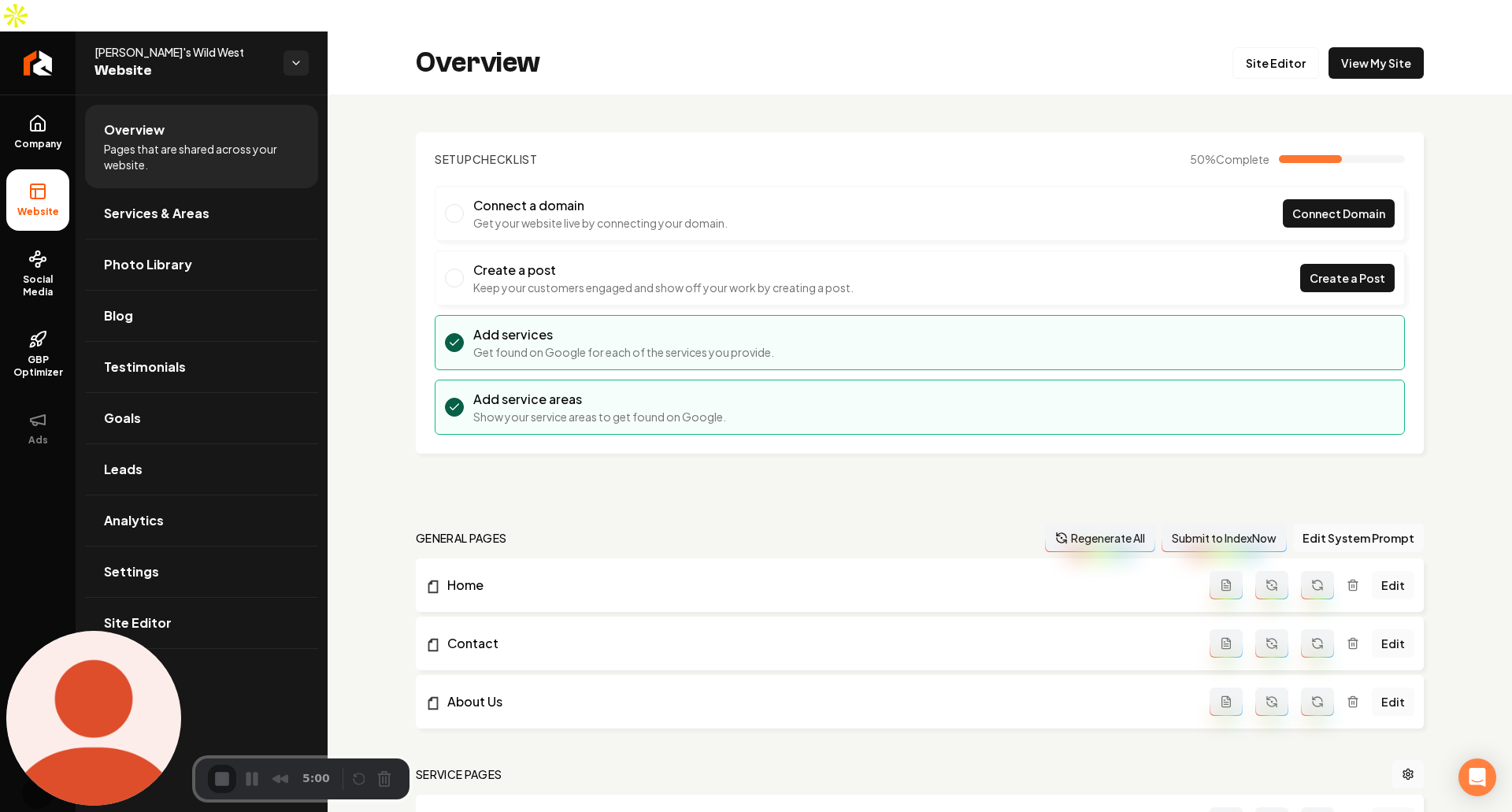
click at [791, 811] on div at bounding box center [756, 812] width 1512 height 0
click at [760, 811] on div "3" at bounding box center [756, 819] width 1512 height 15
click at [755, 811] on div at bounding box center [756, 812] width 1512 height 0
click at [171, 397] on link "Goals" at bounding box center [201, 418] width 233 height 51
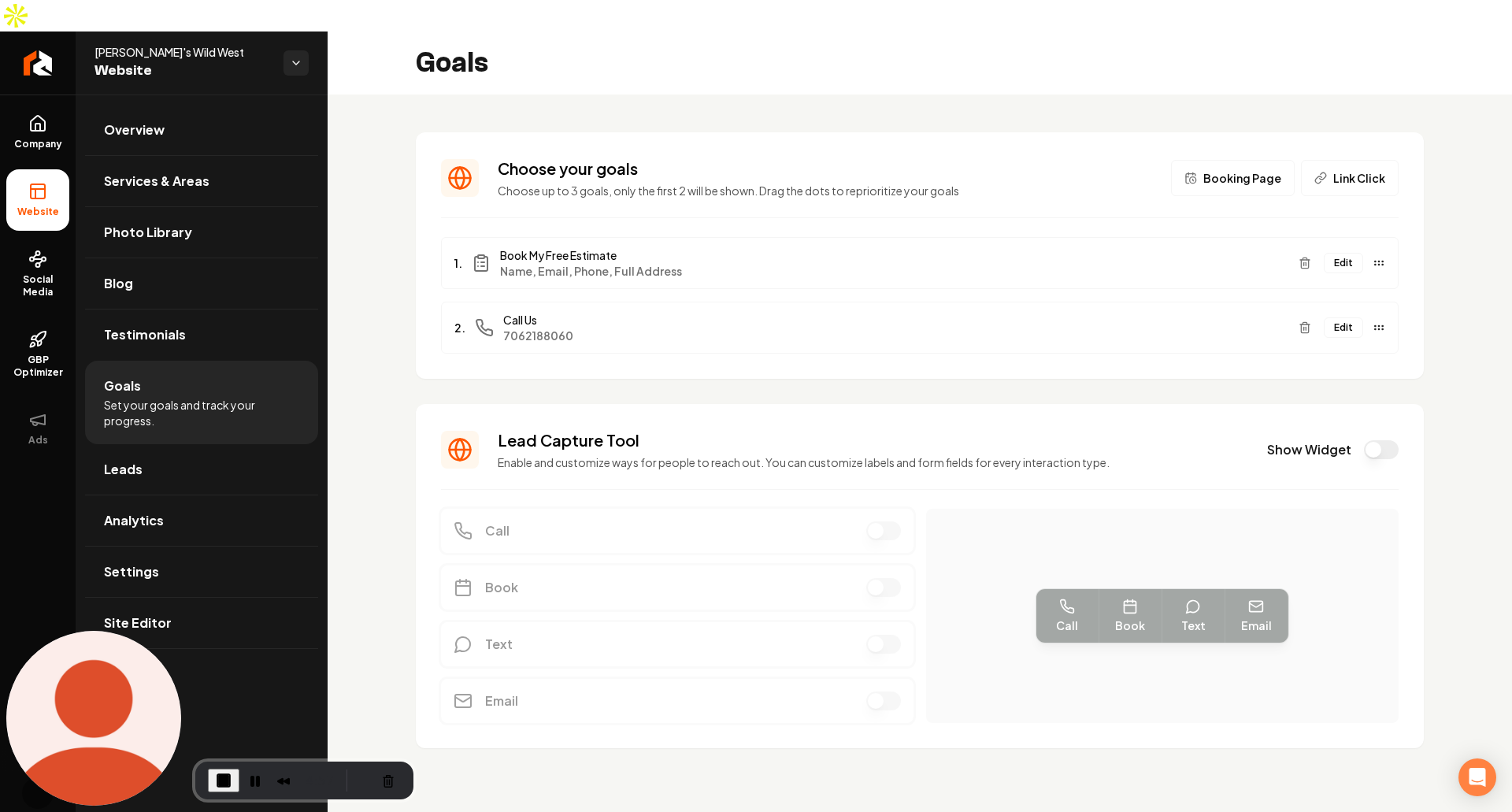
click at [1350, 253] on button "Edit" at bounding box center [1344, 262] width 40 height 21
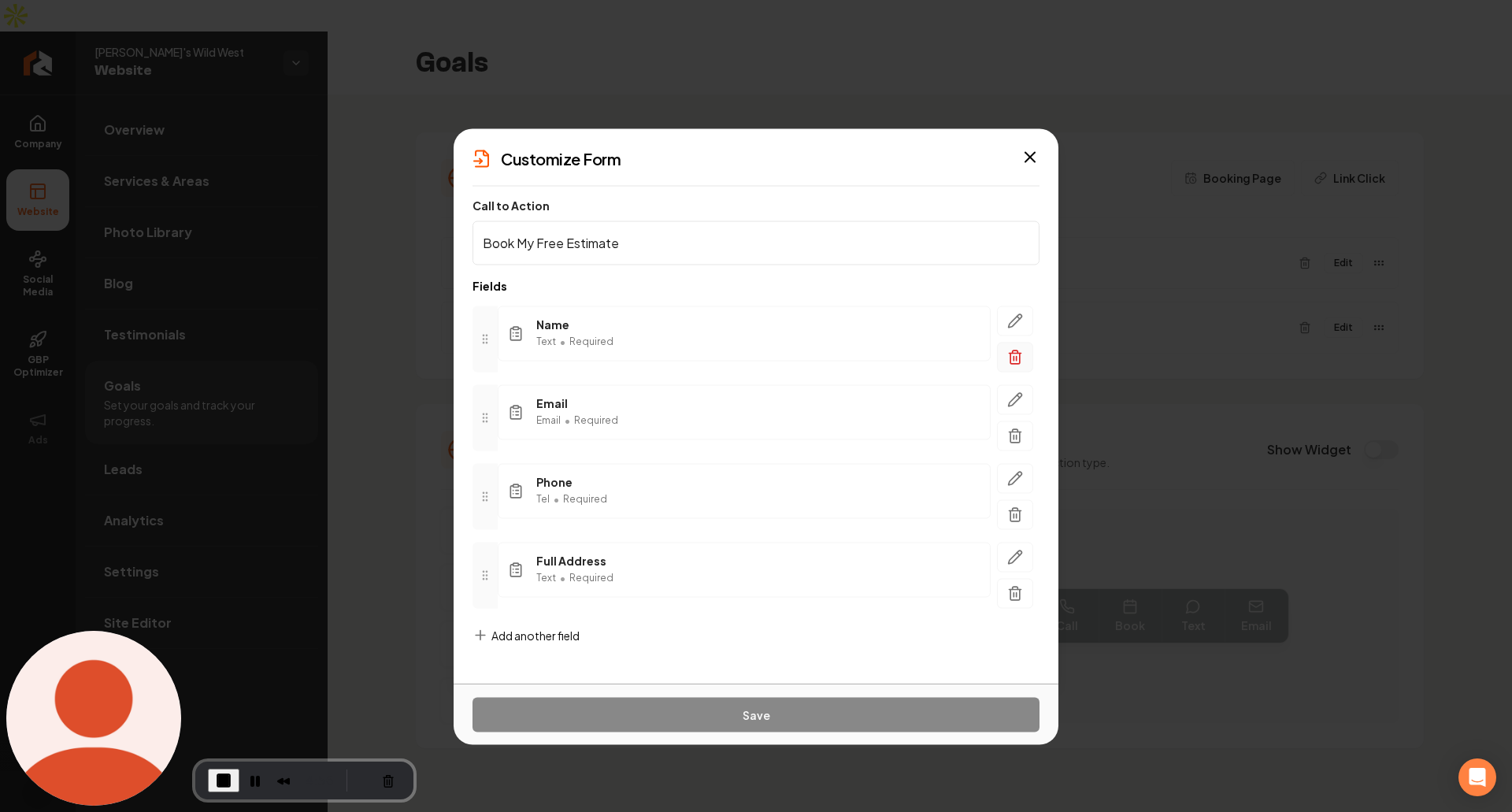
click at [1019, 362] on icon "button" at bounding box center [1016, 356] width 16 height 16
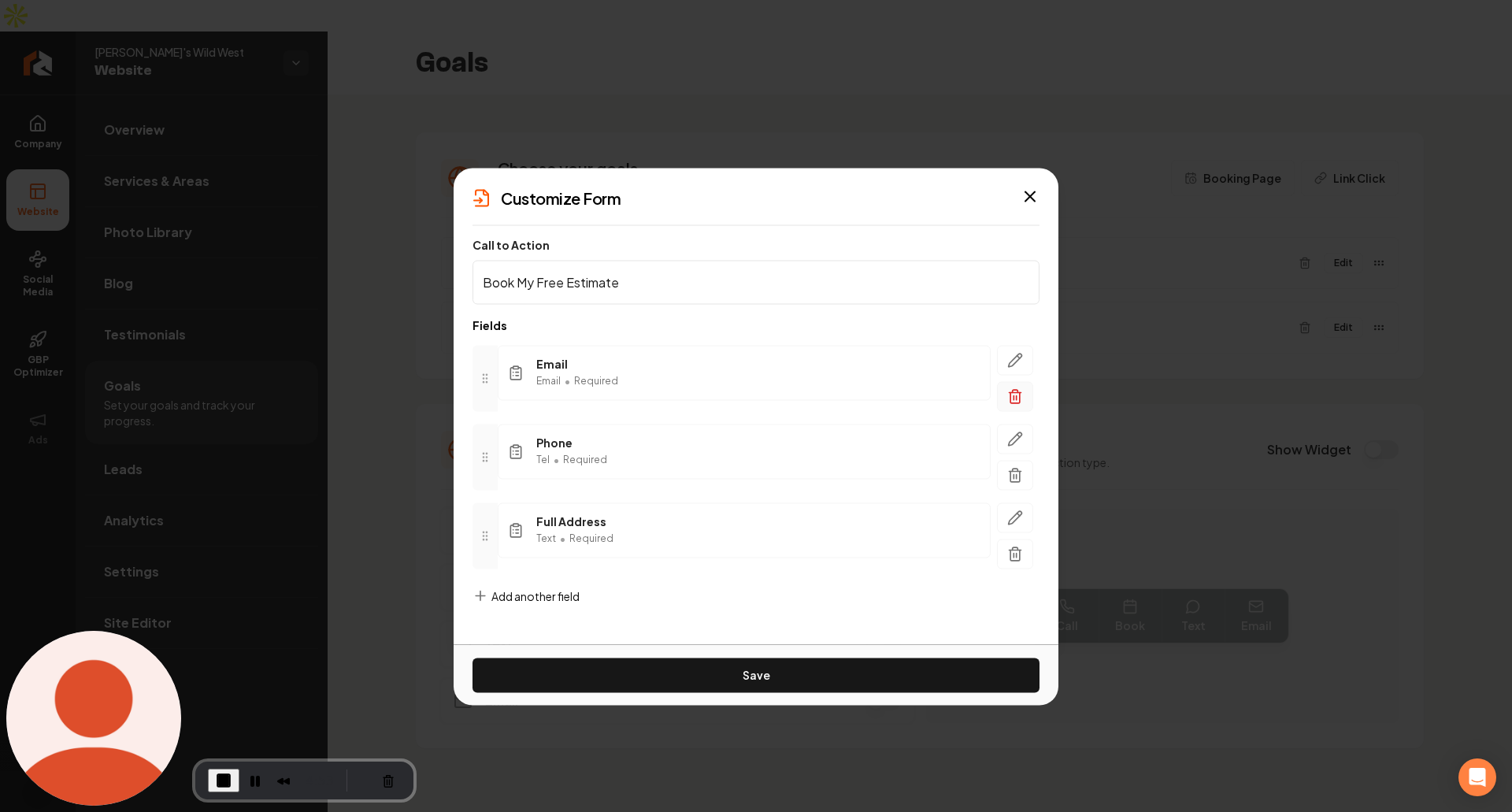
click at [1011, 399] on icon "button" at bounding box center [1016, 397] width 10 height 10
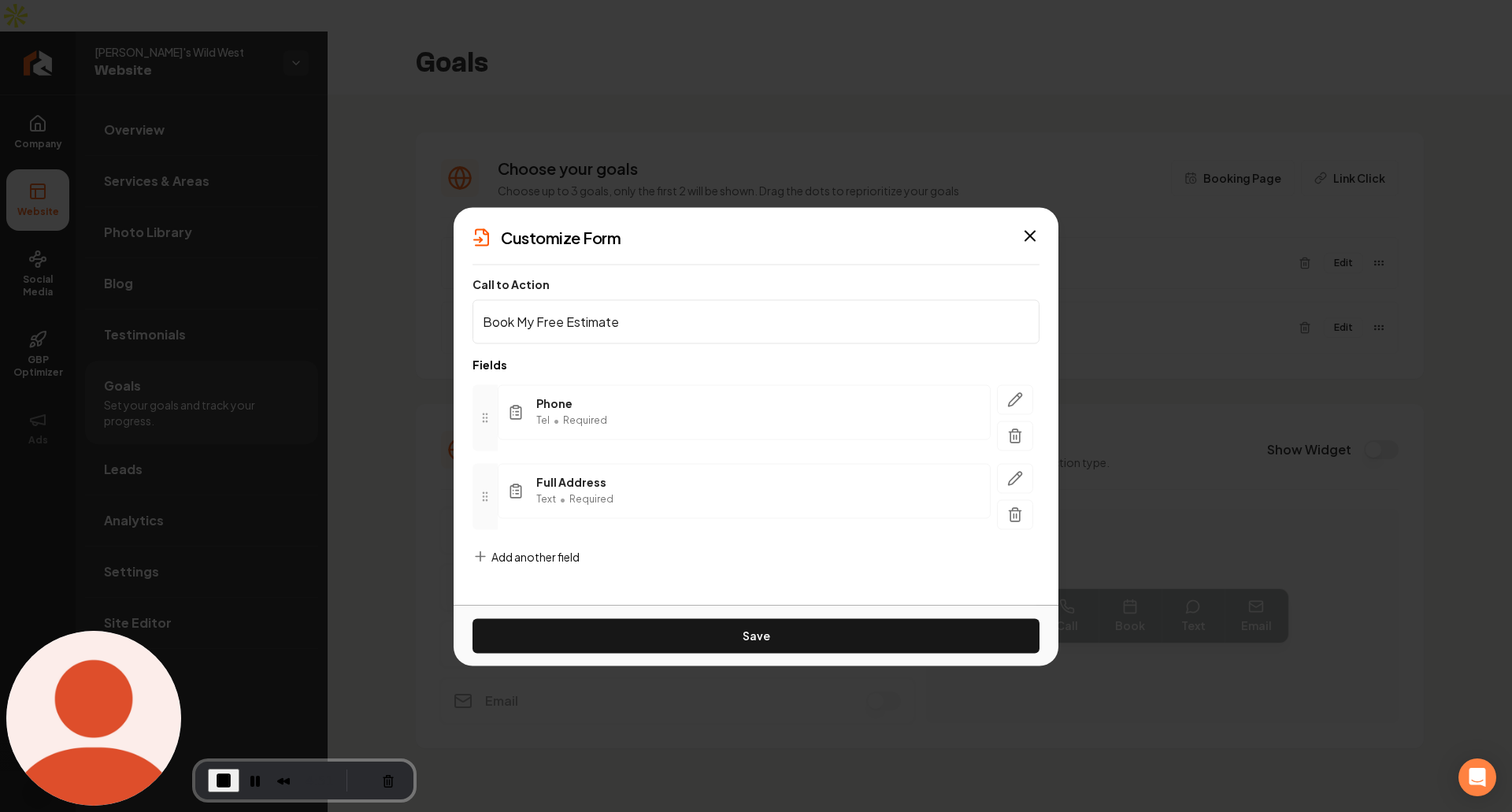
click at [530, 548] on span "Add another field" at bounding box center [535, 556] width 88 height 16
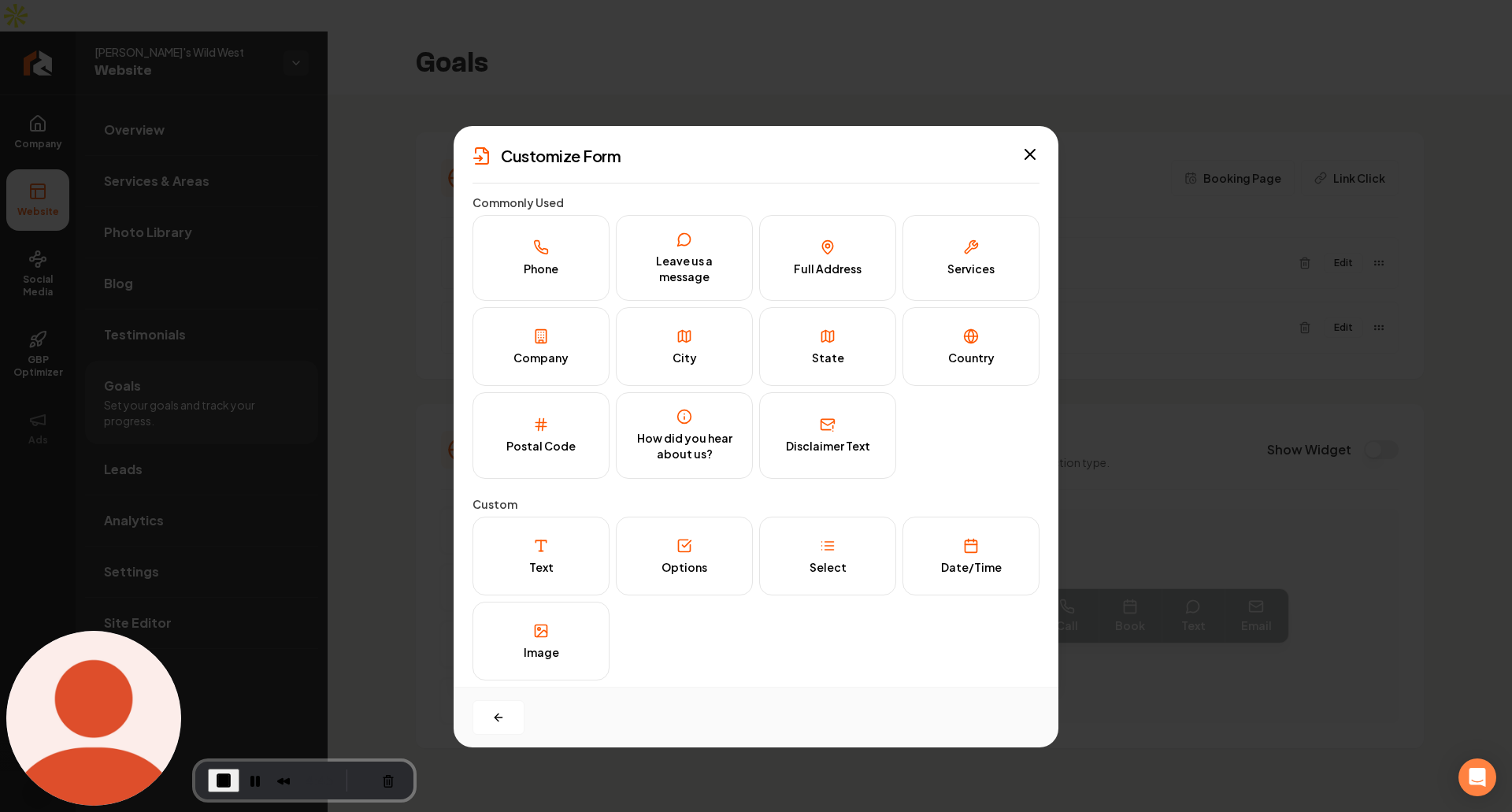
scroll to position [9, 0]
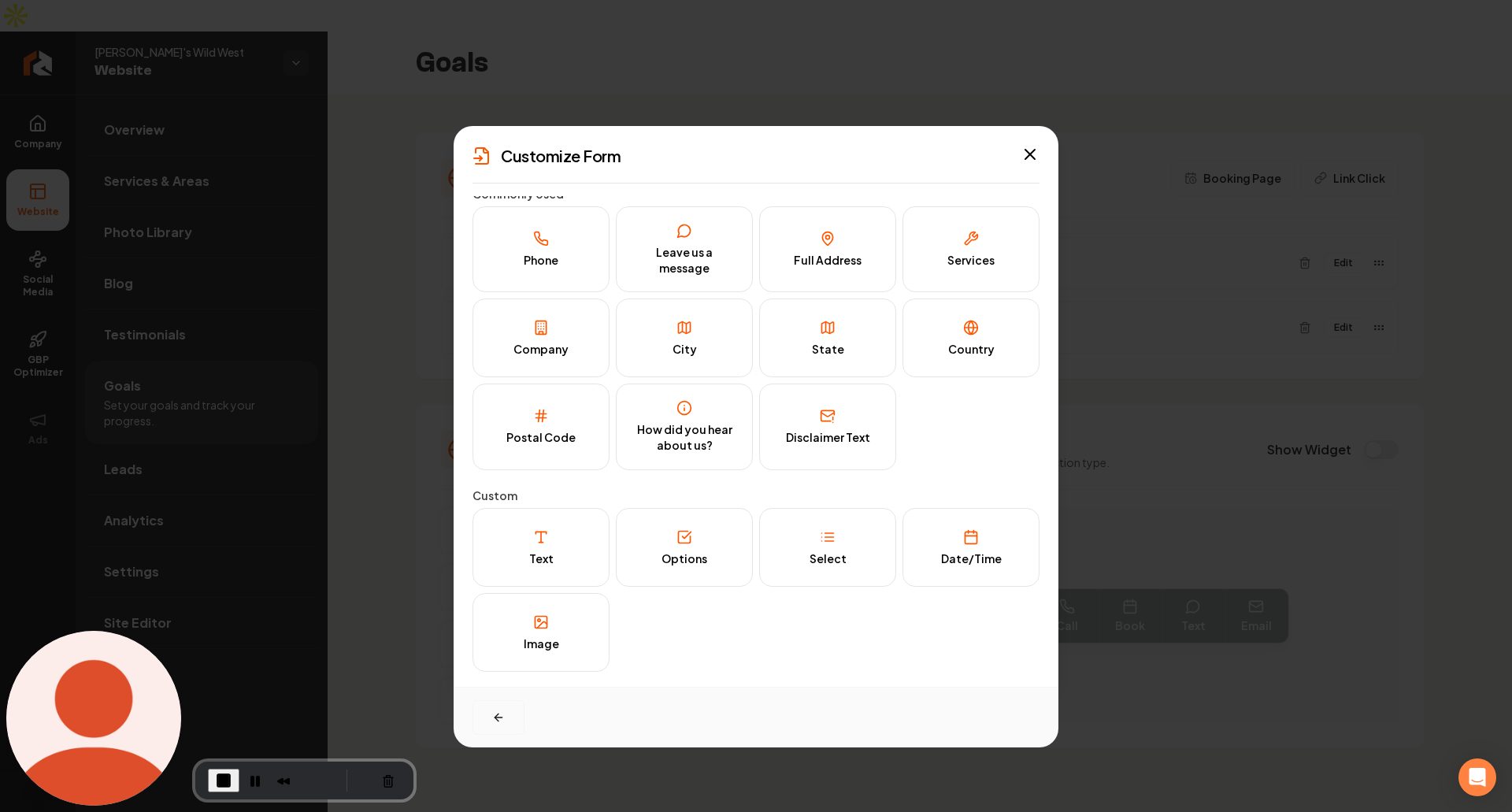
click at [497, 719] on icon "button" at bounding box center [496, 716] width 4 height 7
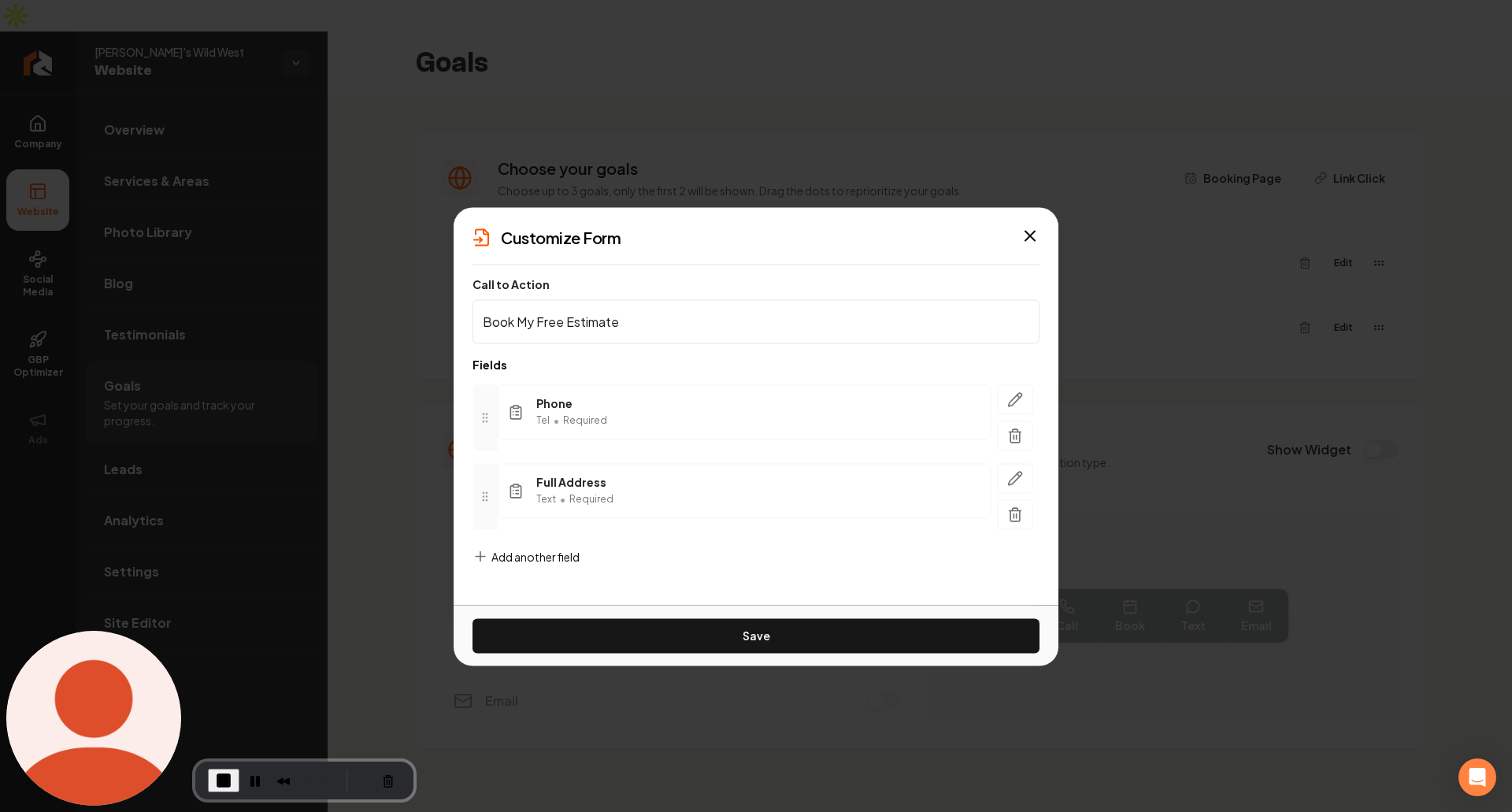
scroll to position [0, 0]
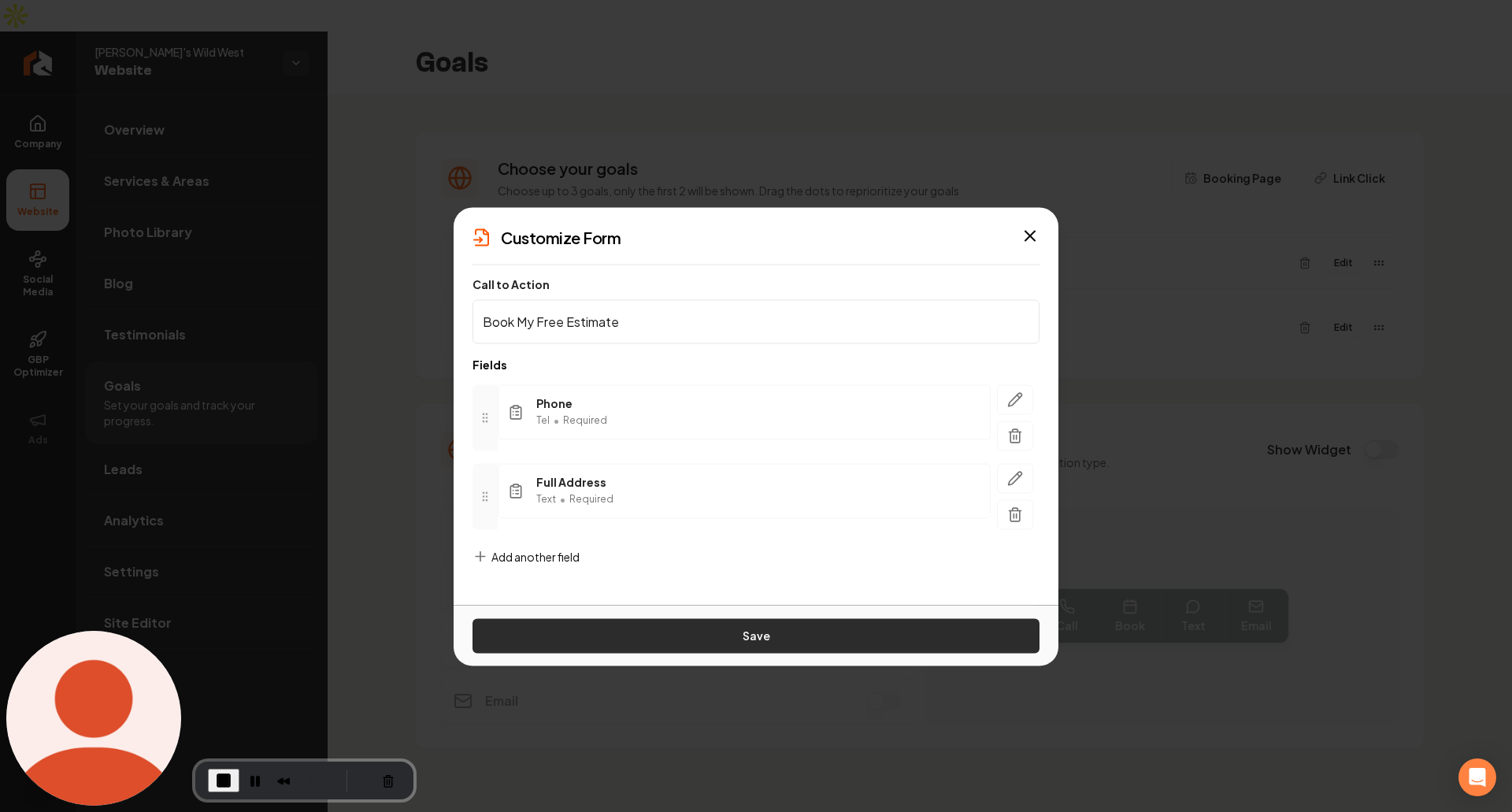
click at [759, 643] on button "Save" at bounding box center [756, 635] width 567 height 35
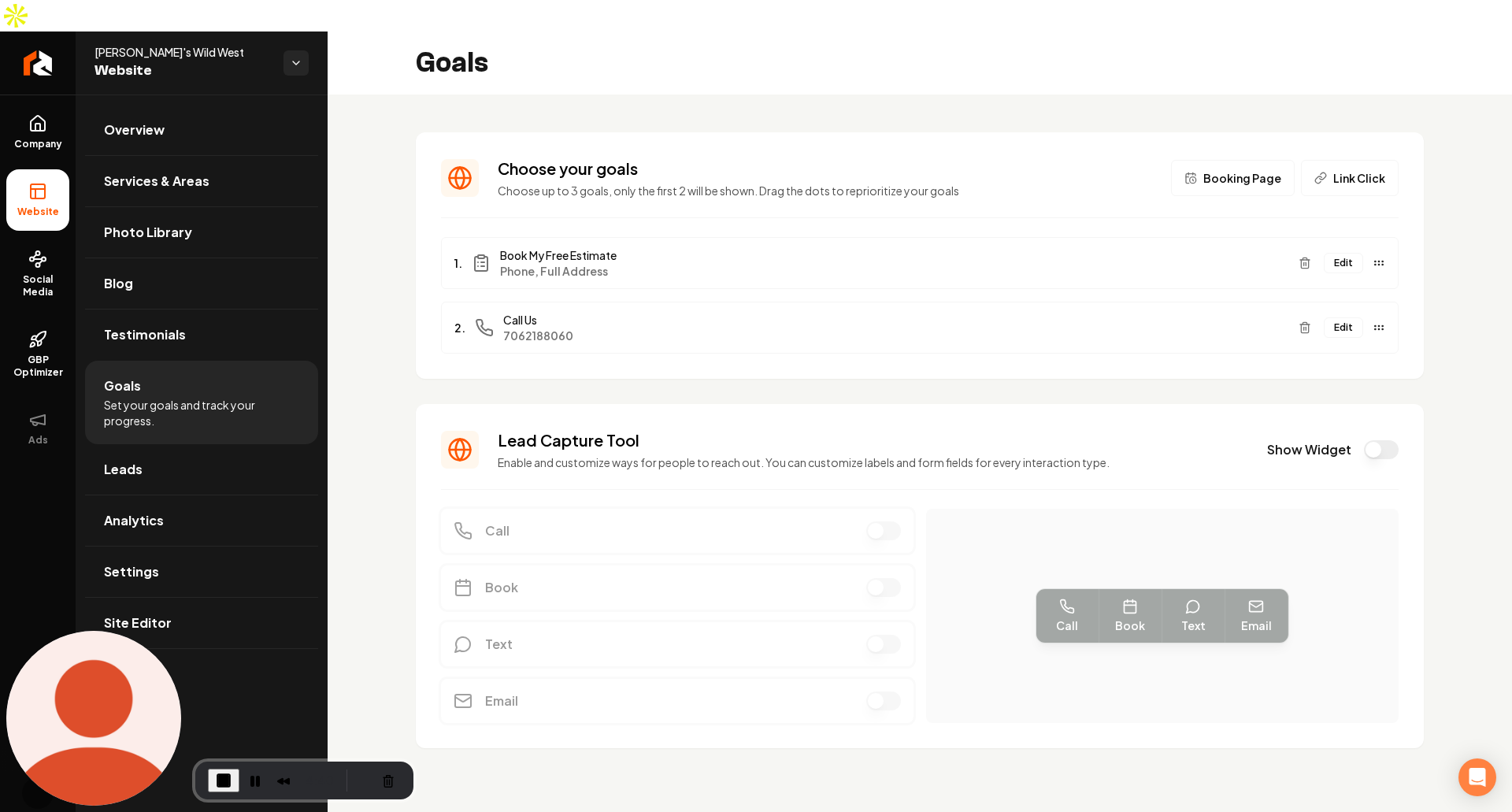
click at [1333, 253] on button "Edit" at bounding box center [1344, 262] width 40 height 21
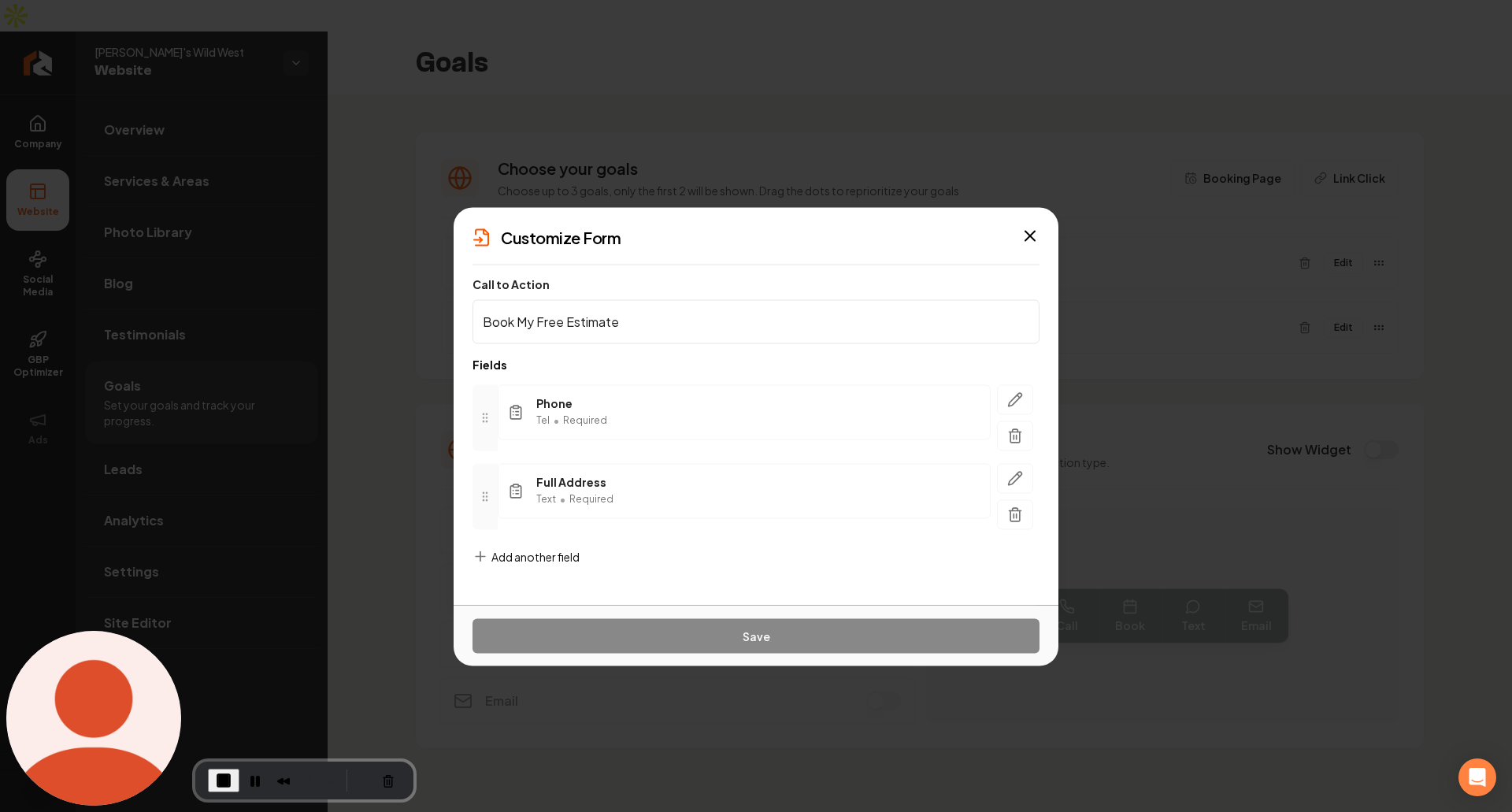
click at [532, 545] on form "Call to Action Book My Free Estimate Fields Phone Tel • Required Full Address T…" at bounding box center [756, 433] width 567 height 312
click at [520, 551] on span "Add another field" at bounding box center [535, 556] width 88 height 16
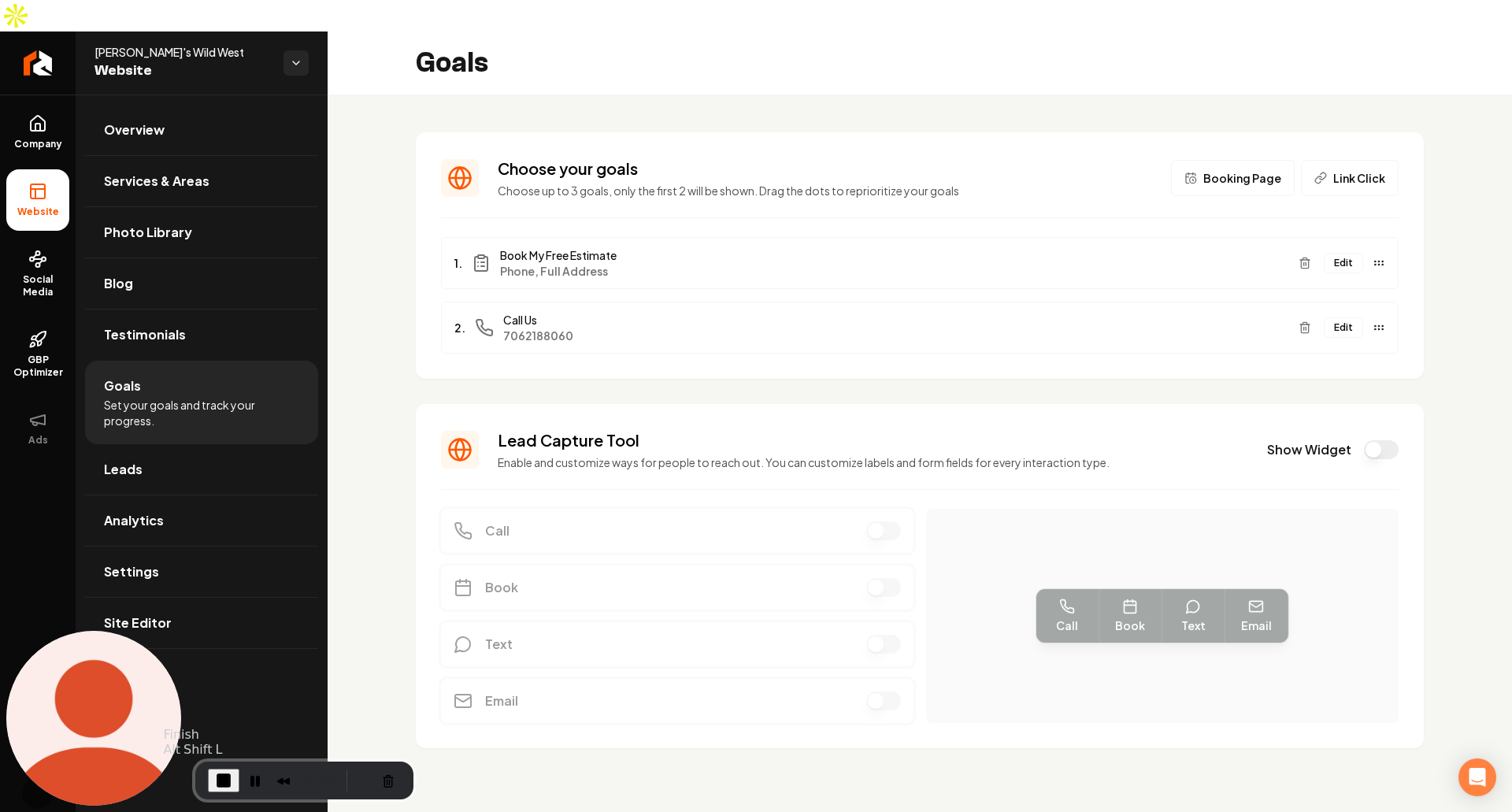
click at [211, 785] on button "End Recording" at bounding box center [224, 780] width 32 height 24
